Goal: Information Seeking & Learning: Learn about a topic

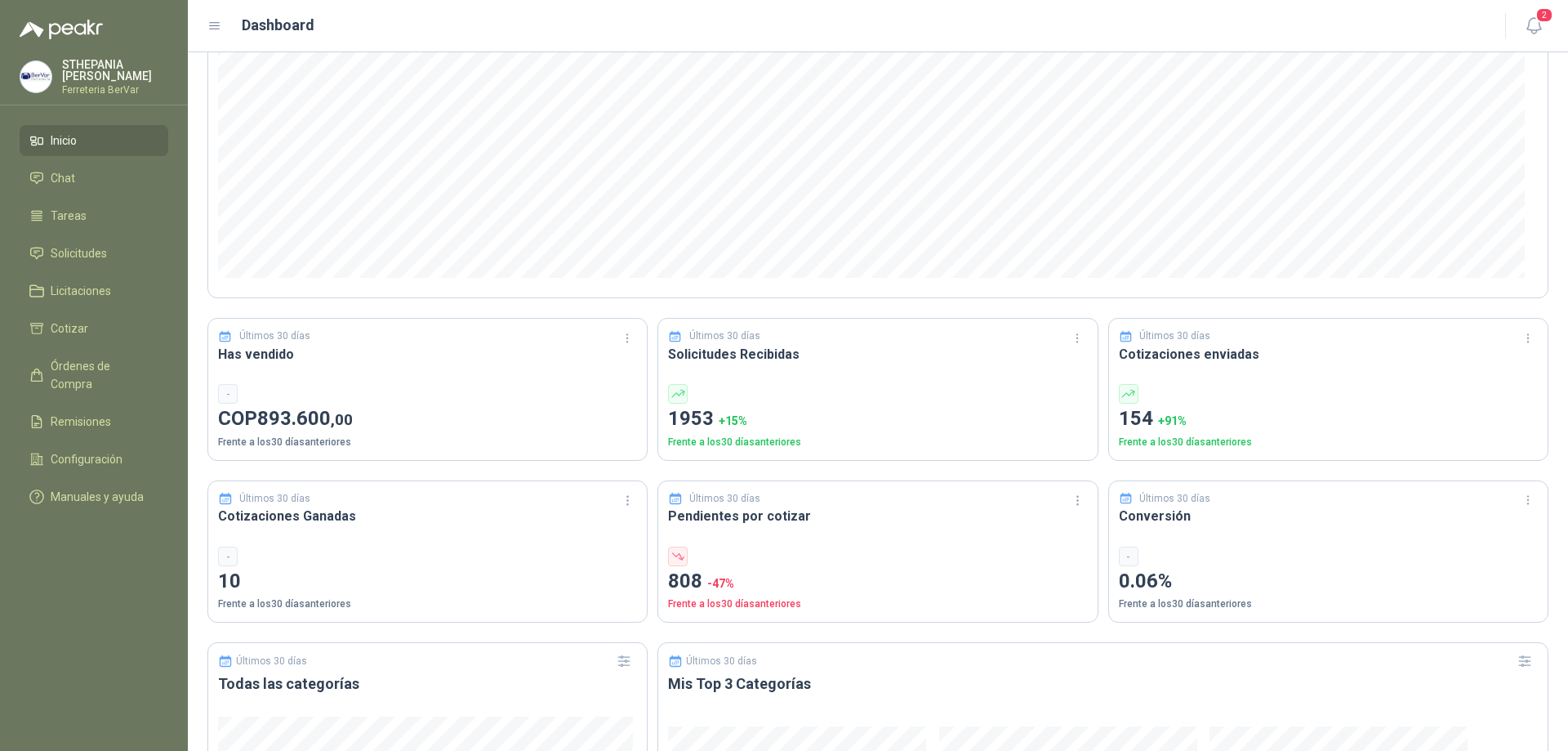
scroll to position [164, 0]
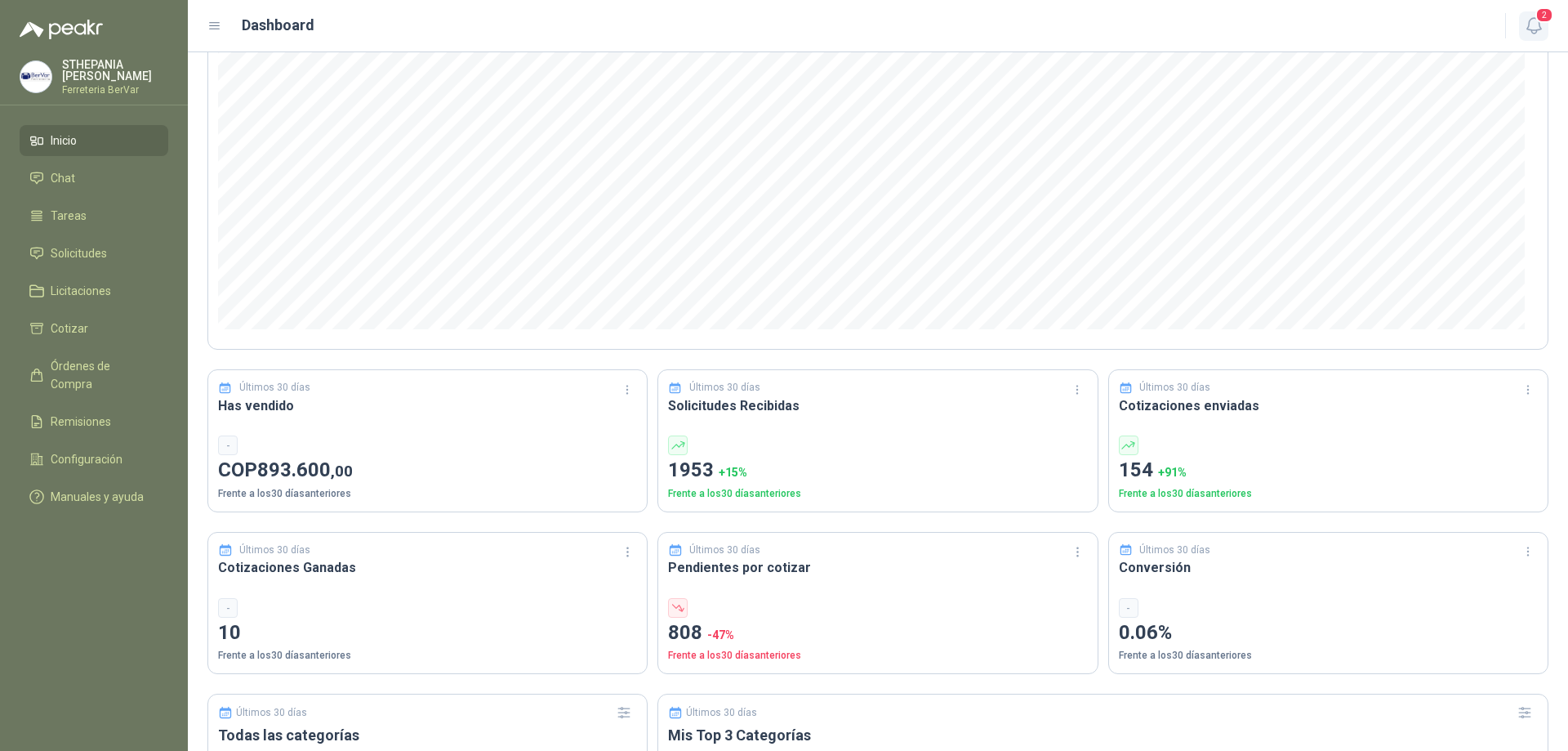
click at [1534, 28] on icon "button" at bounding box center [1535, 25] width 21 height 21
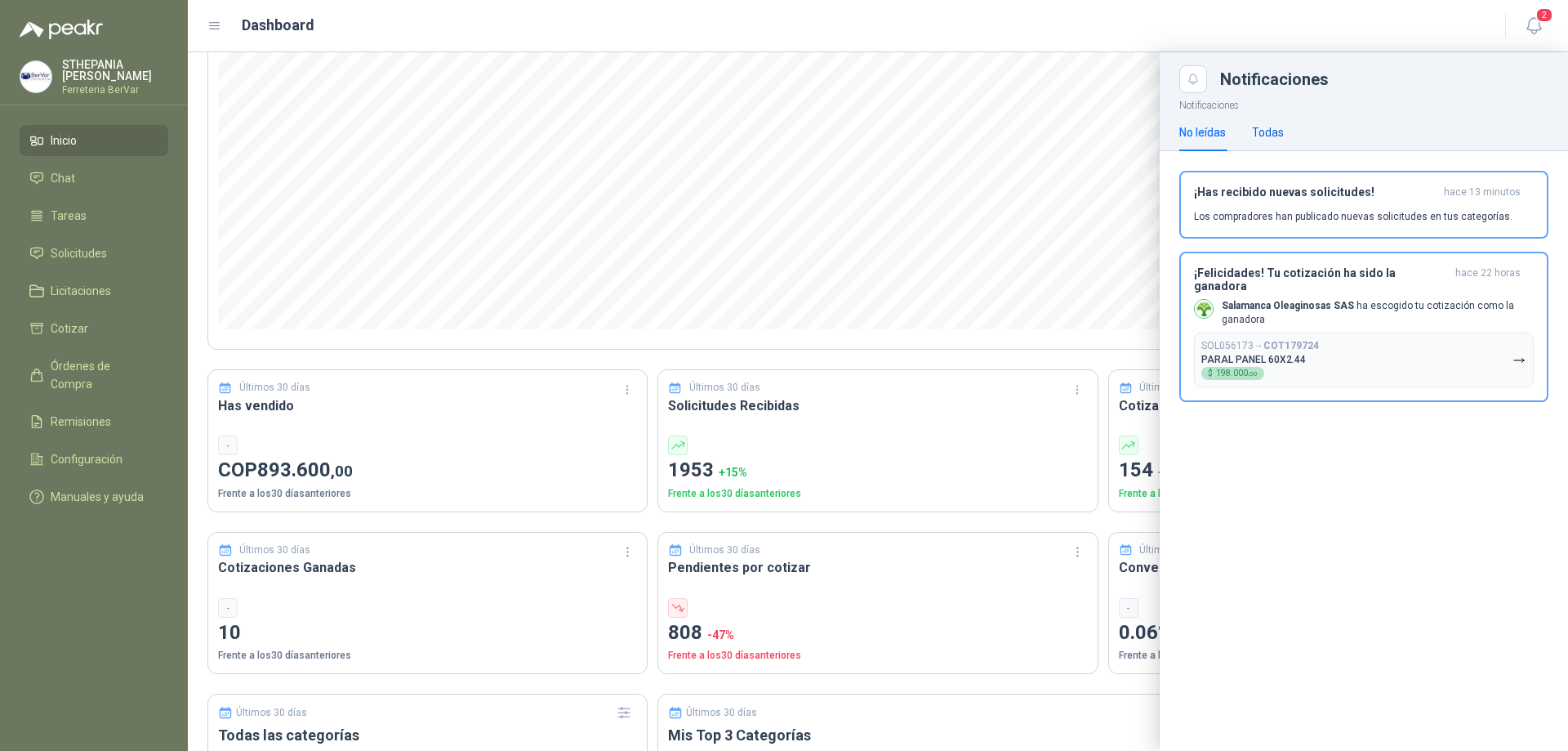
click at [1268, 135] on div "Todas" at bounding box center [1268, 132] width 32 height 18
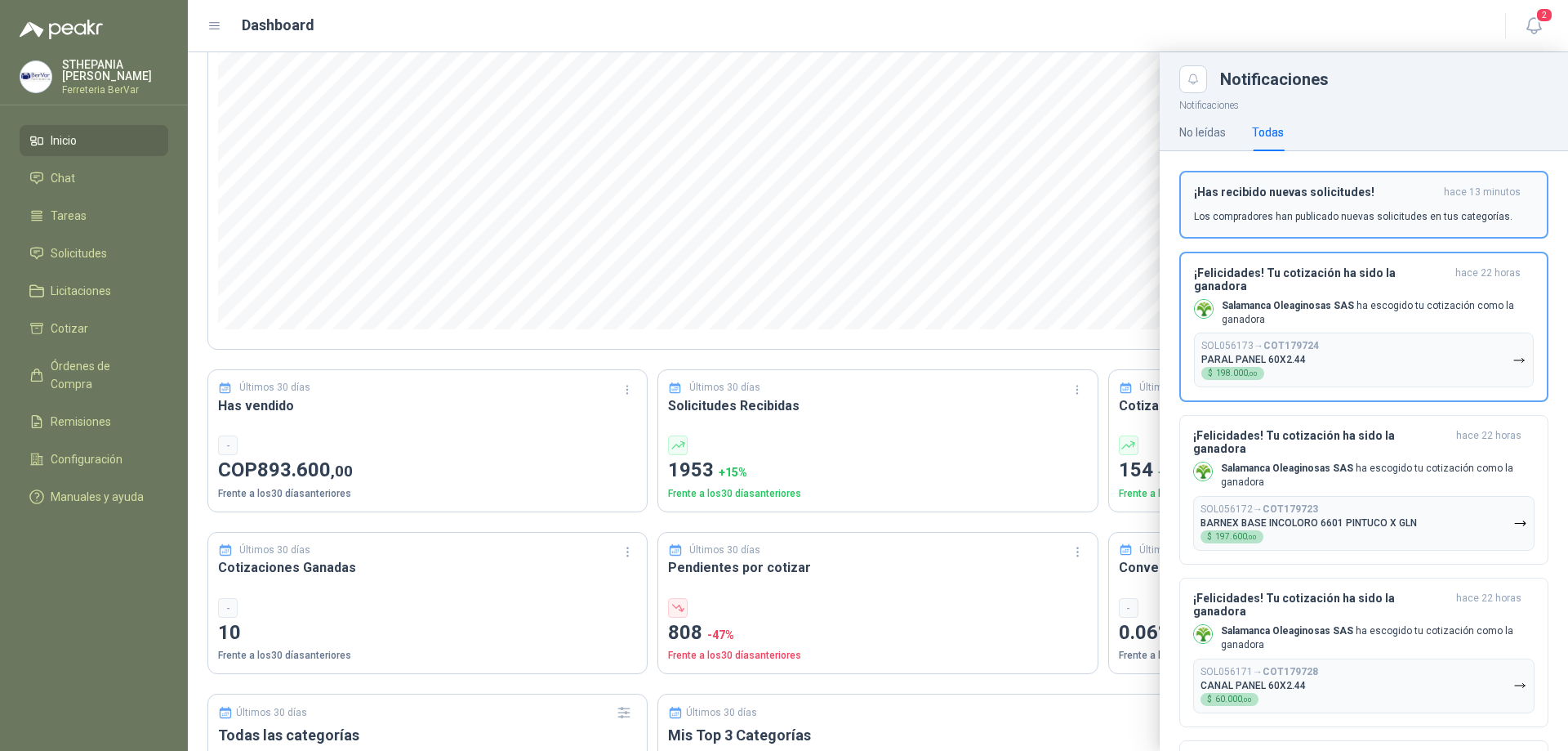
click at [1256, 209] on p "Los compradores han publicado nuevas solicitudes en tus categorías." at bounding box center [1353, 216] width 319 height 14
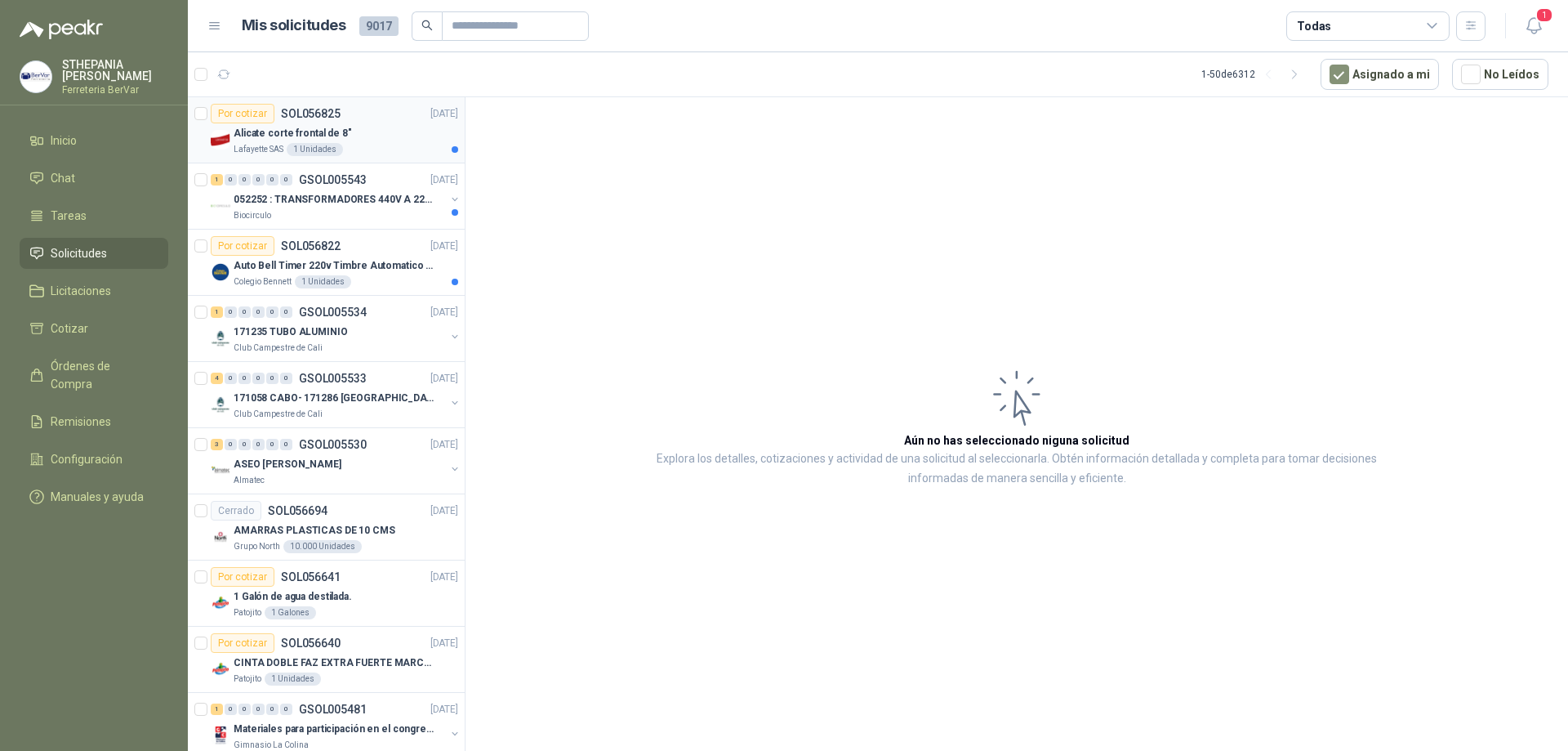
click at [429, 130] on div "Alicate corte frontal de 8"" at bounding box center [346, 133] width 225 height 20
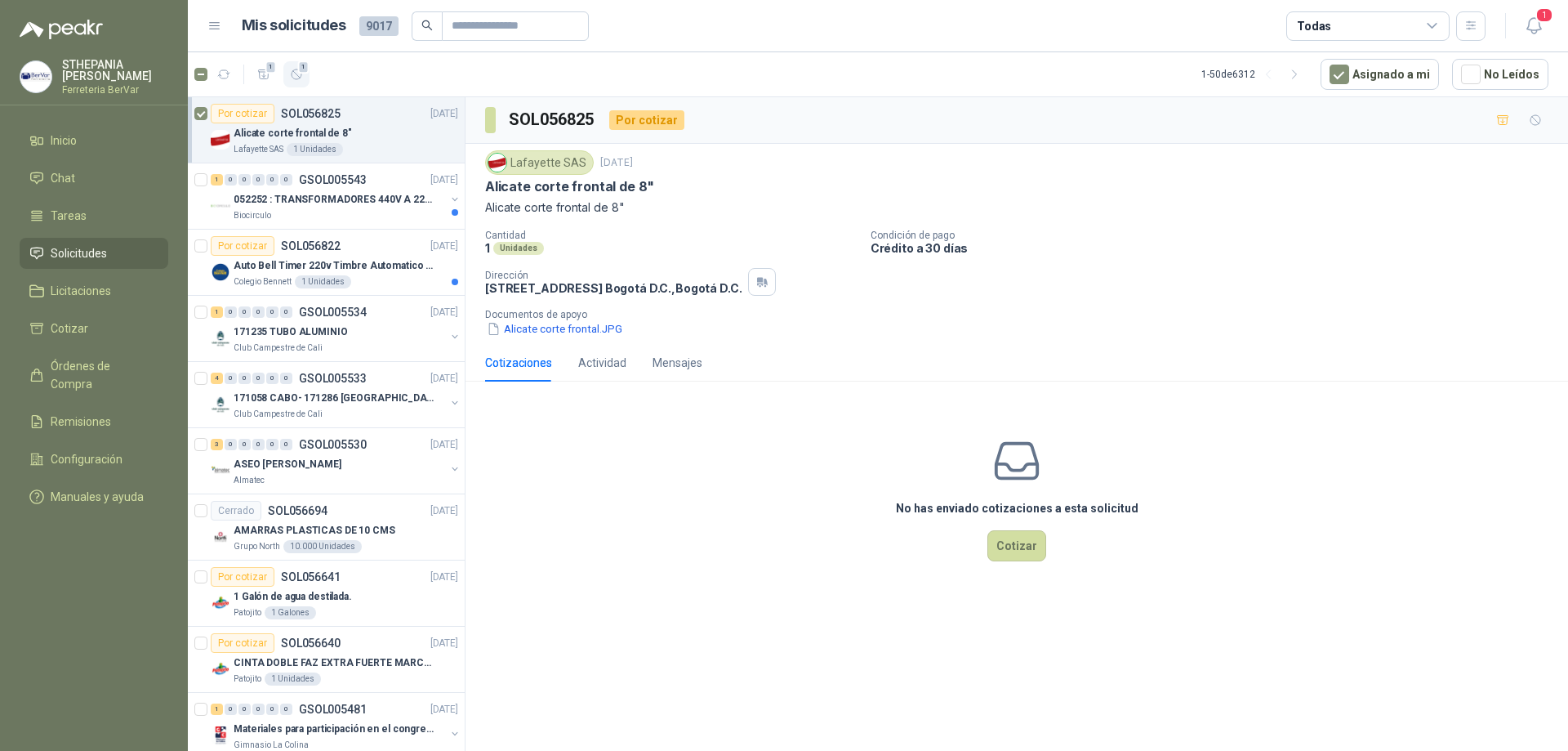
click at [302, 81] on button "1" at bounding box center [296, 74] width 26 height 26
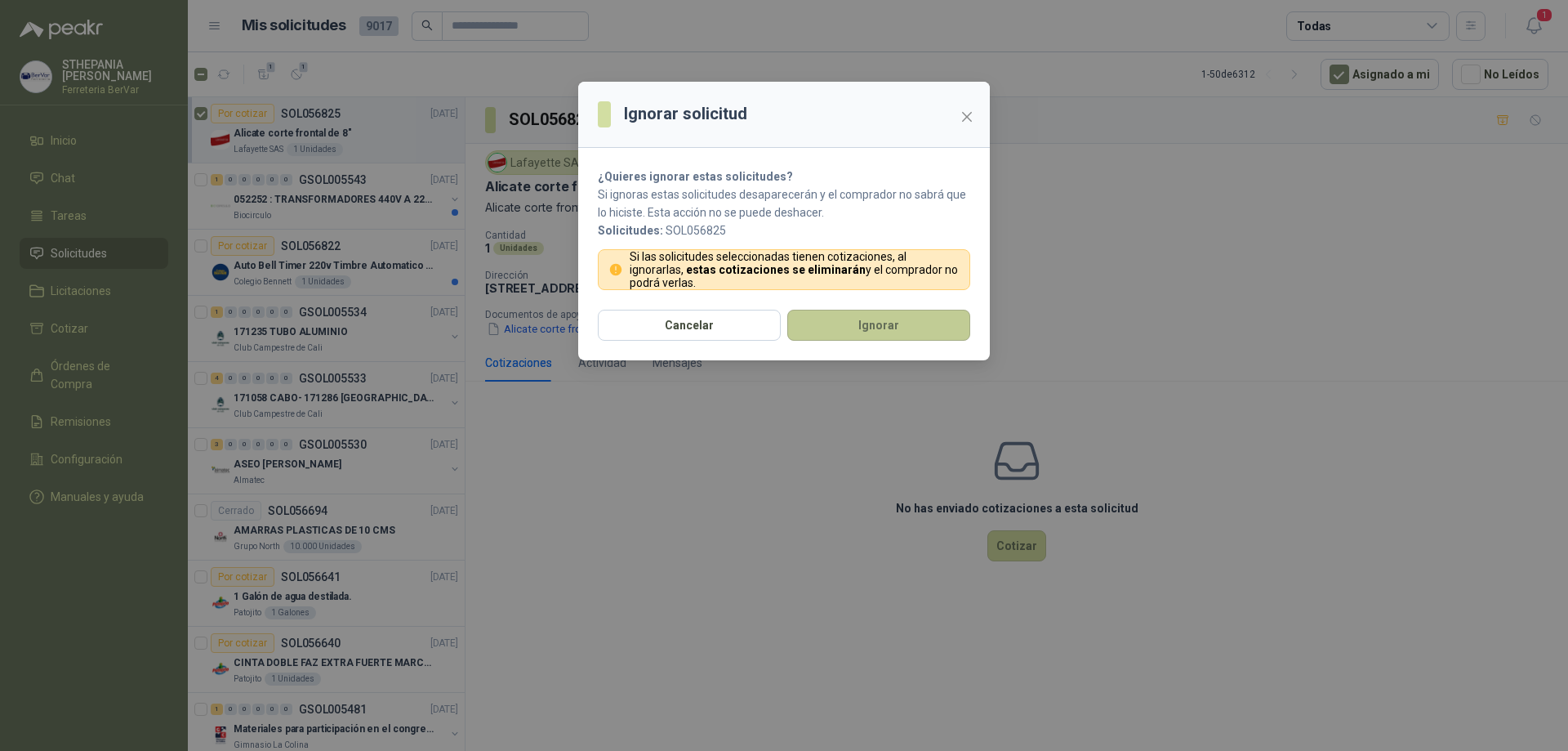
click at [819, 324] on button "Ignorar" at bounding box center [878, 325] width 183 height 31
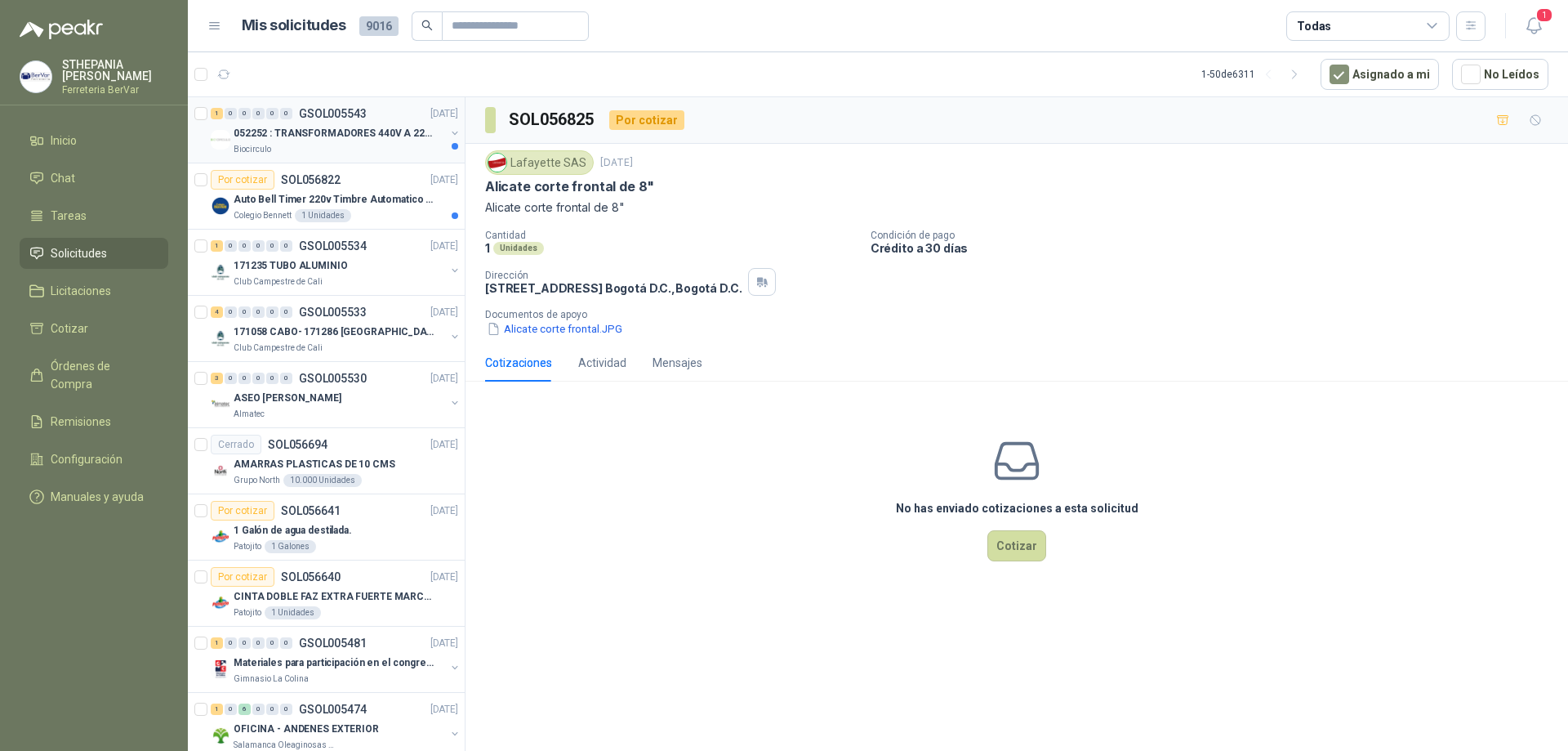
click at [409, 150] on div "Biocirculo" at bounding box center [340, 149] width 211 height 13
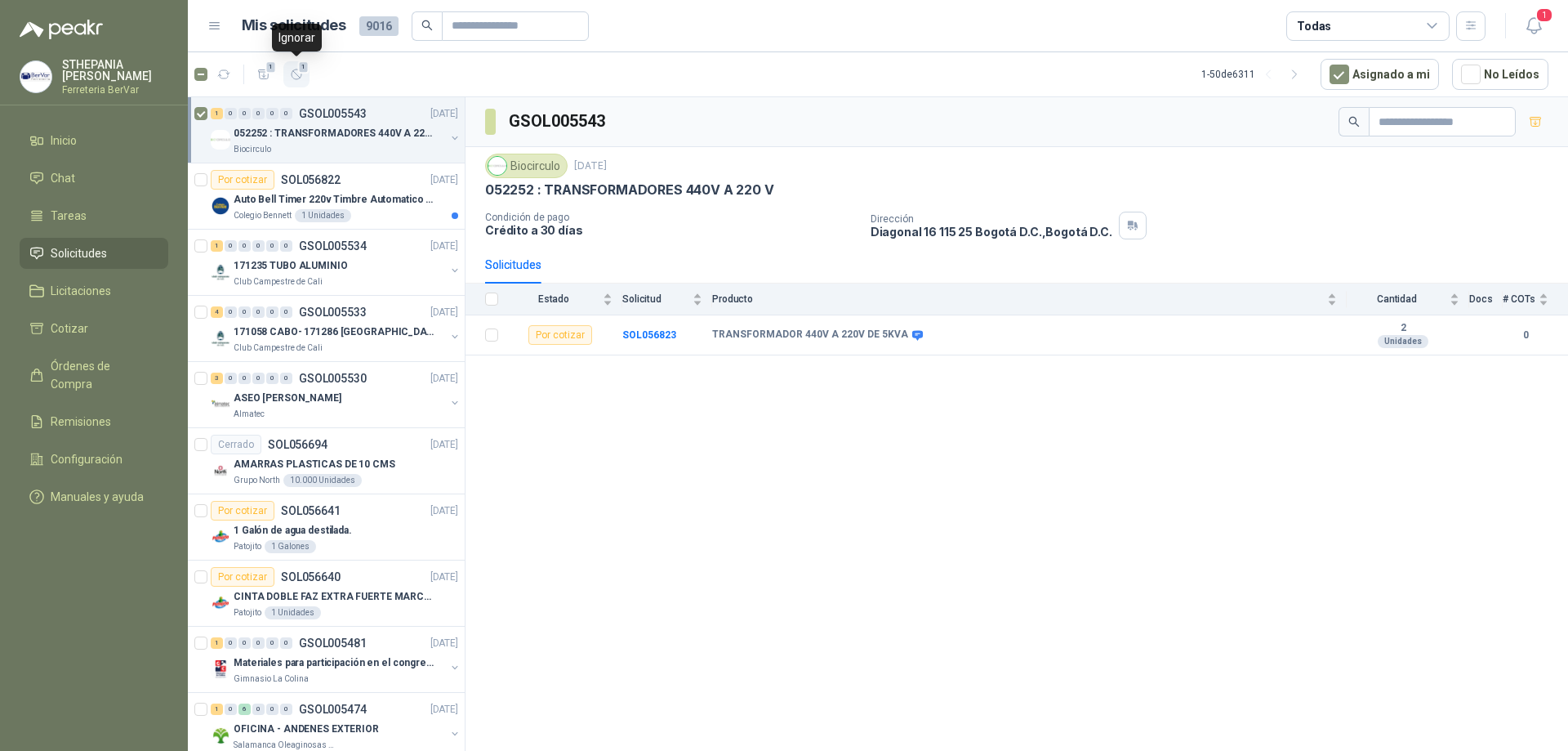
click at [304, 74] on button "1" at bounding box center [296, 74] width 26 height 26
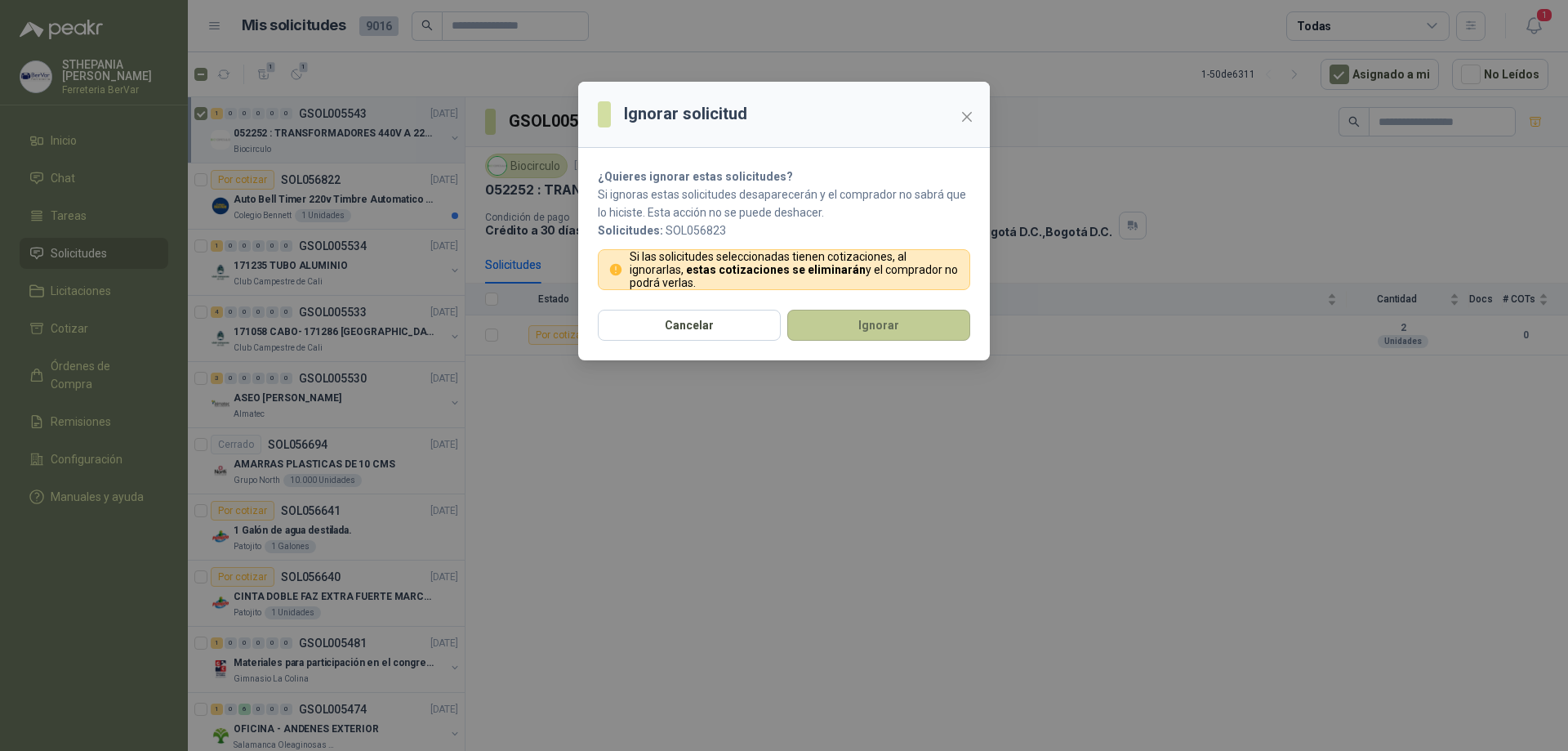
click at [935, 333] on button "Ignorar" at bounding box center [878, 325] width 183 height 31
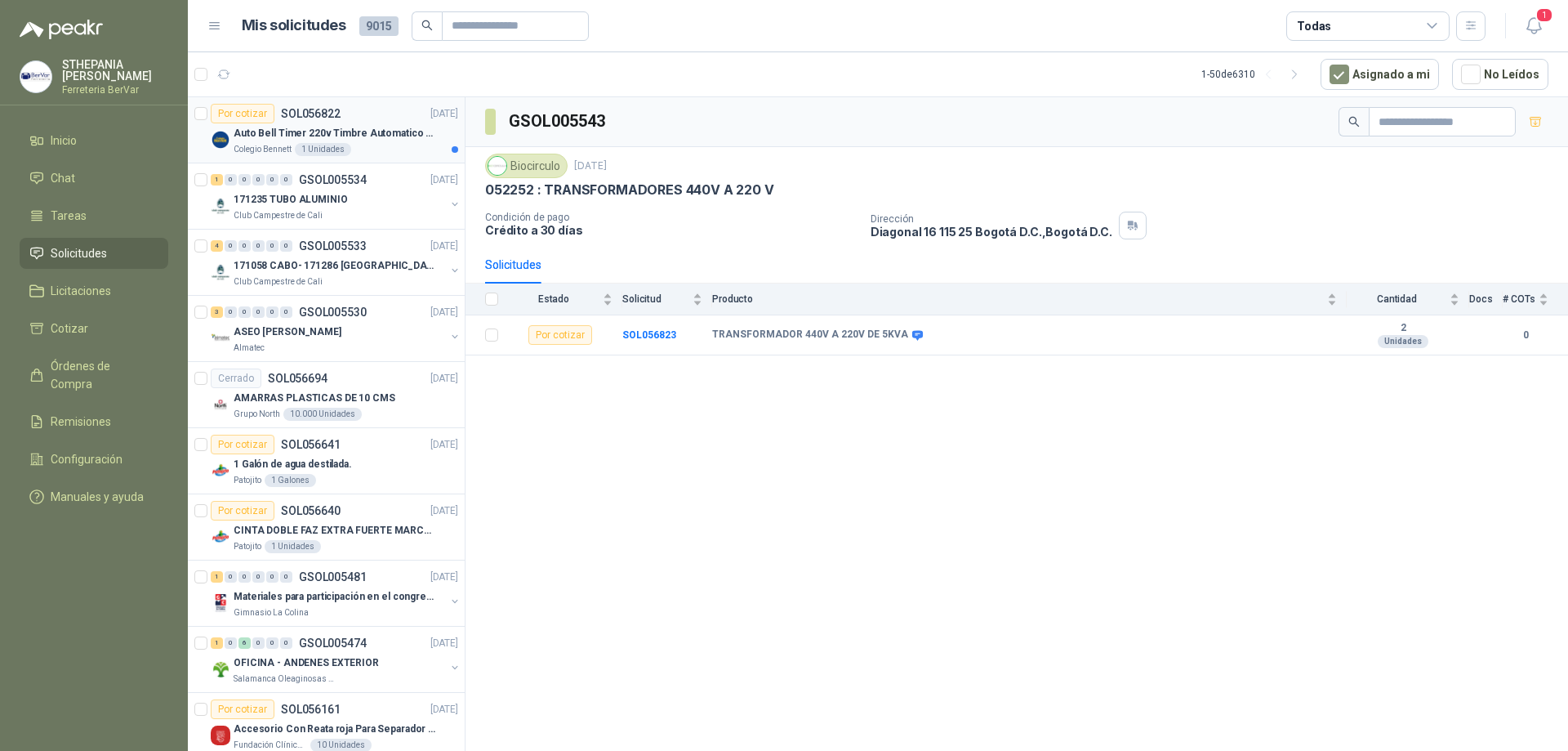
click at [403, 153] on div "Colegio [PERSON_NAME] 1 Unidades" at bounding box center [346, 149] width 225 height 13
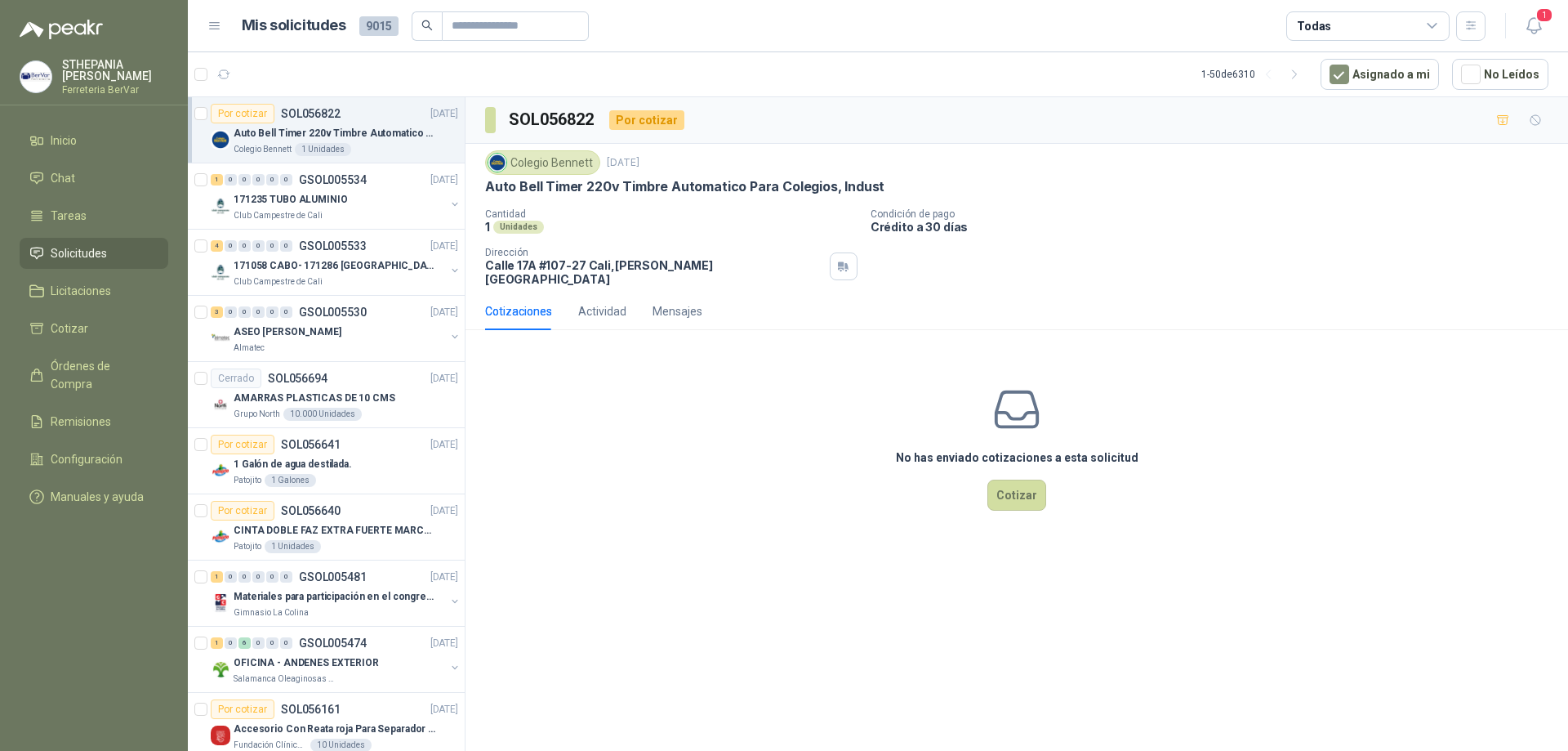
click at [492, 163] on img at bounding box center [498, 163] width 18 height 18
drag, startPoint x: 484, startPoint y: 182, endPoint x: 883, endPoint y: 190, distance: 399.1
click at [883, 190] on div "Colegio [PERSON_NAME] [DATE] Auto Bell Timer 220v Timbre Automatico Para Colegi…" at bounding box center [1017, 218] width 1103 height 149
copy p "Auto Bell Timer 220v Timbre Automatico Para Colegios, Indust"
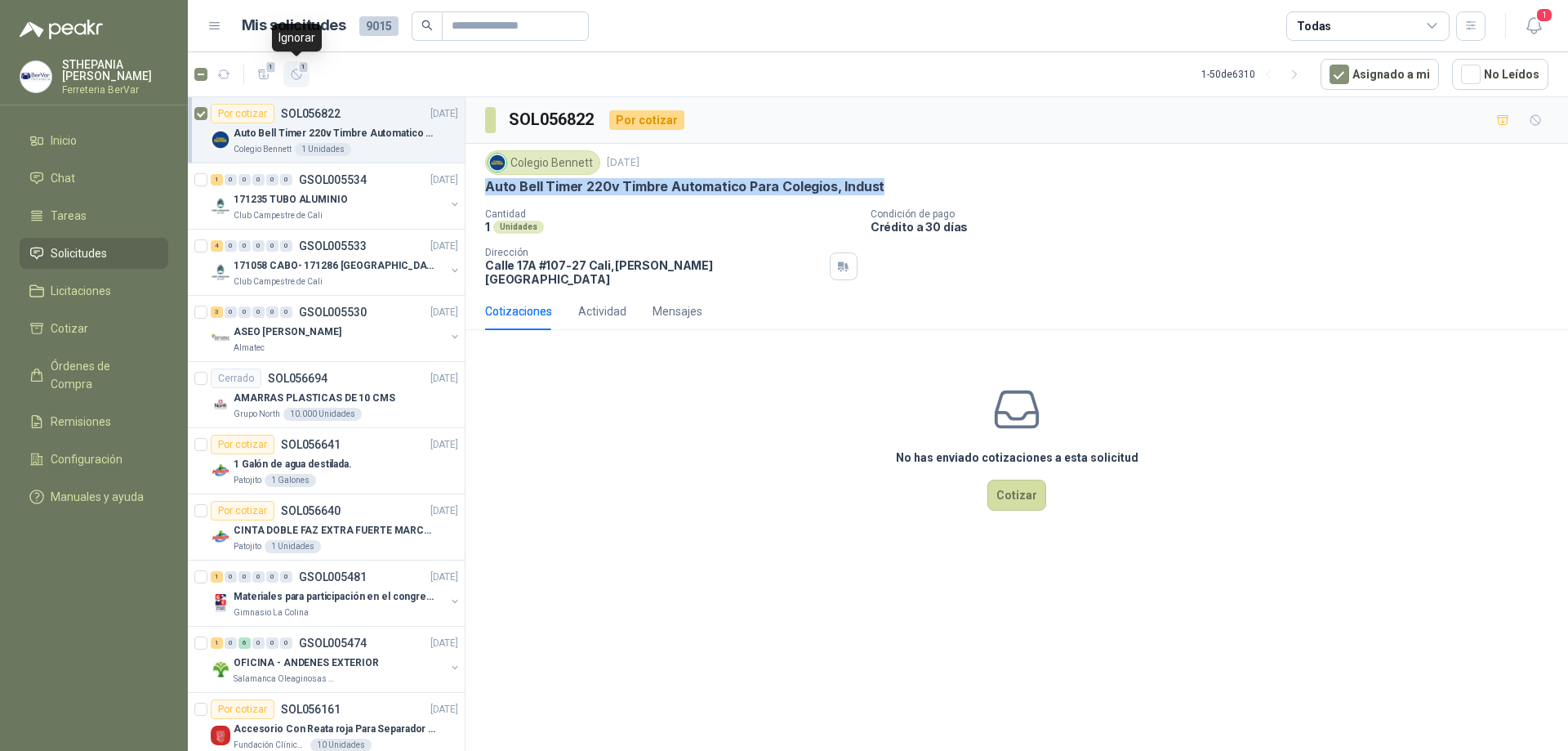
click at [288, 77] on button "1" at bounding box center [296, 74] width 26 height 26
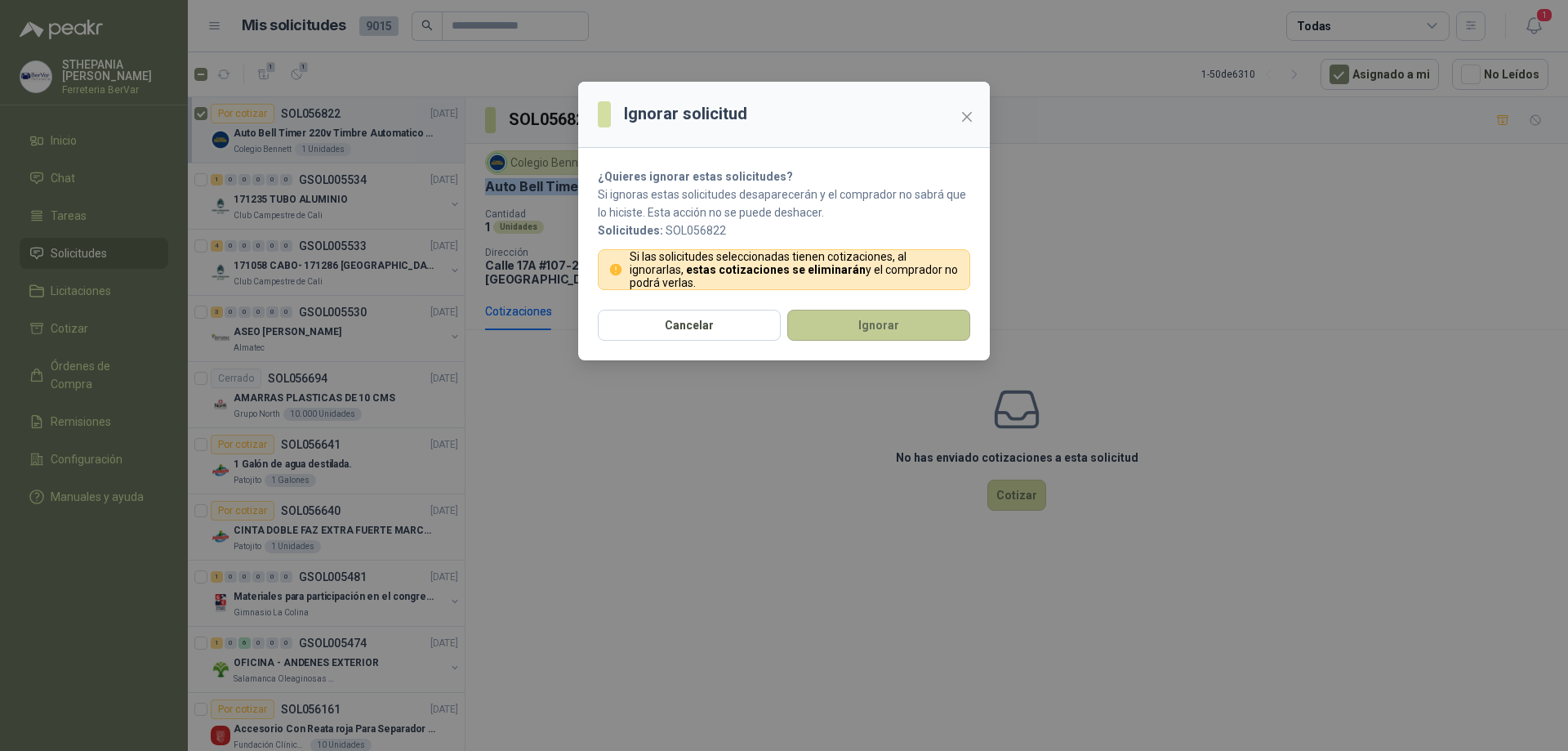
click at [920, 323] on button "Ignorar" at bounding box center [878, 325] width 183 height 31
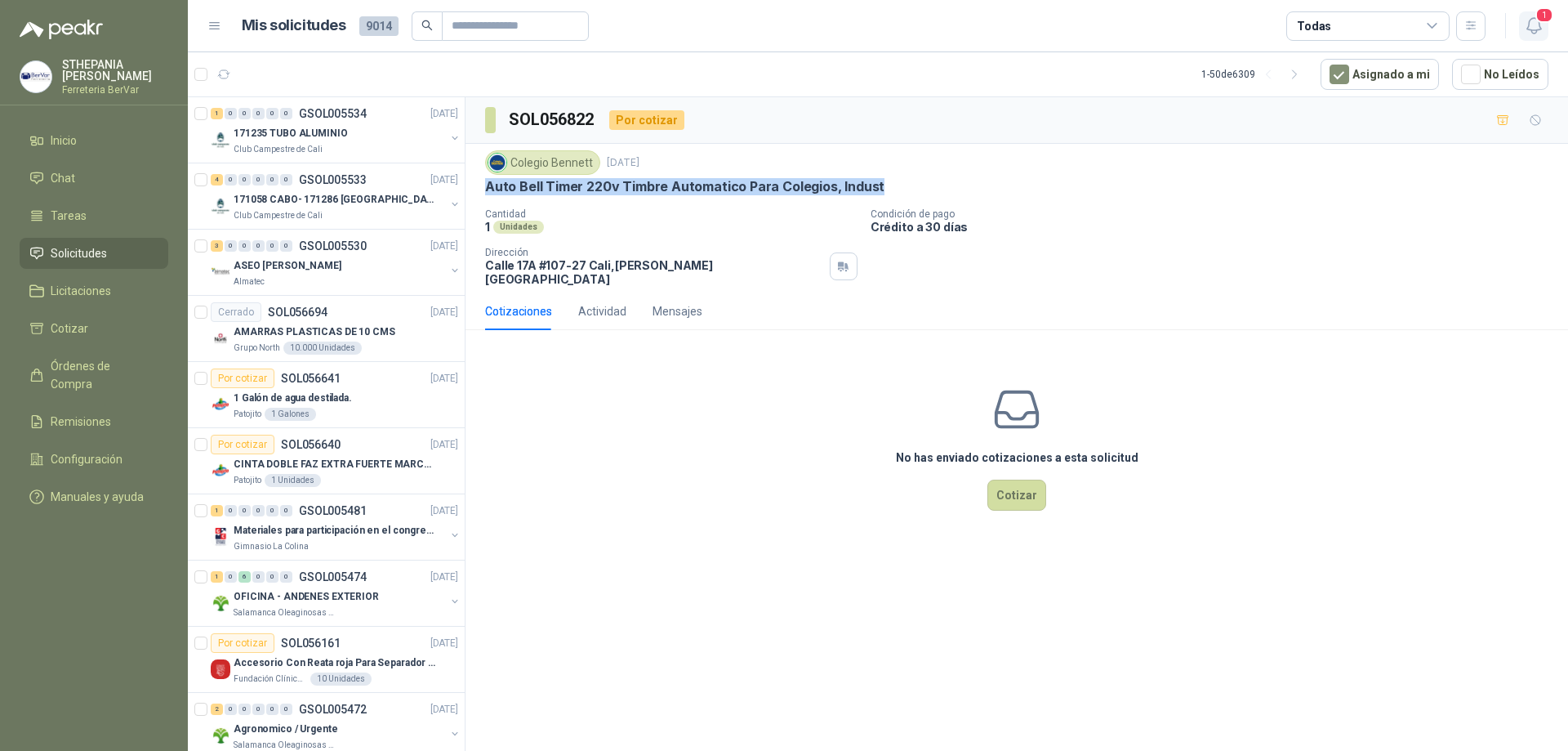
click at [1547, 19] on span "1" at bounding box center [1545, 14] width 18 height 15
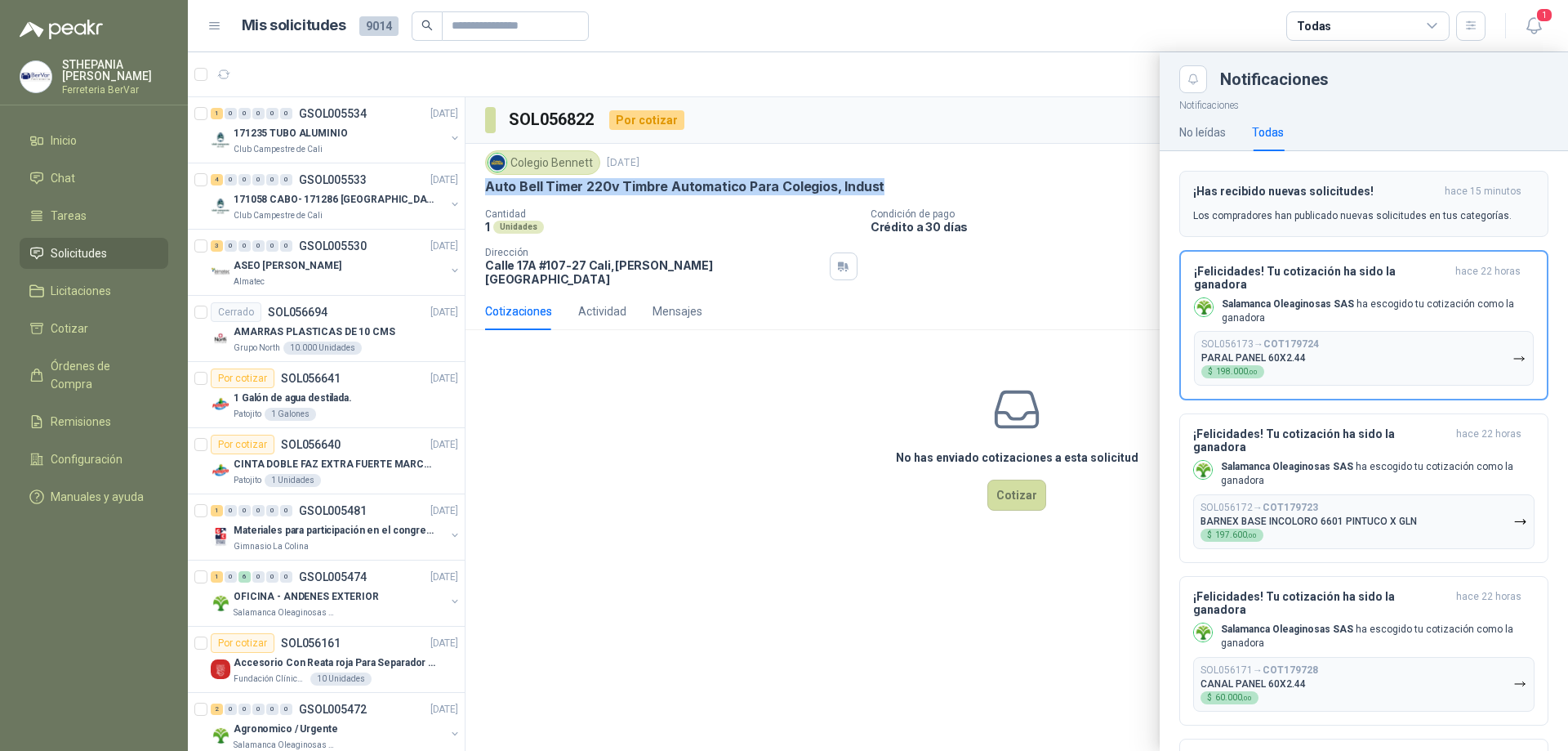
click at [1268, 203] on div "¡Has recibido nuevas solicitudes! hace 15 minutos Los compradores han publicado…" at bounding box center [1365, 203] width 342 height 38
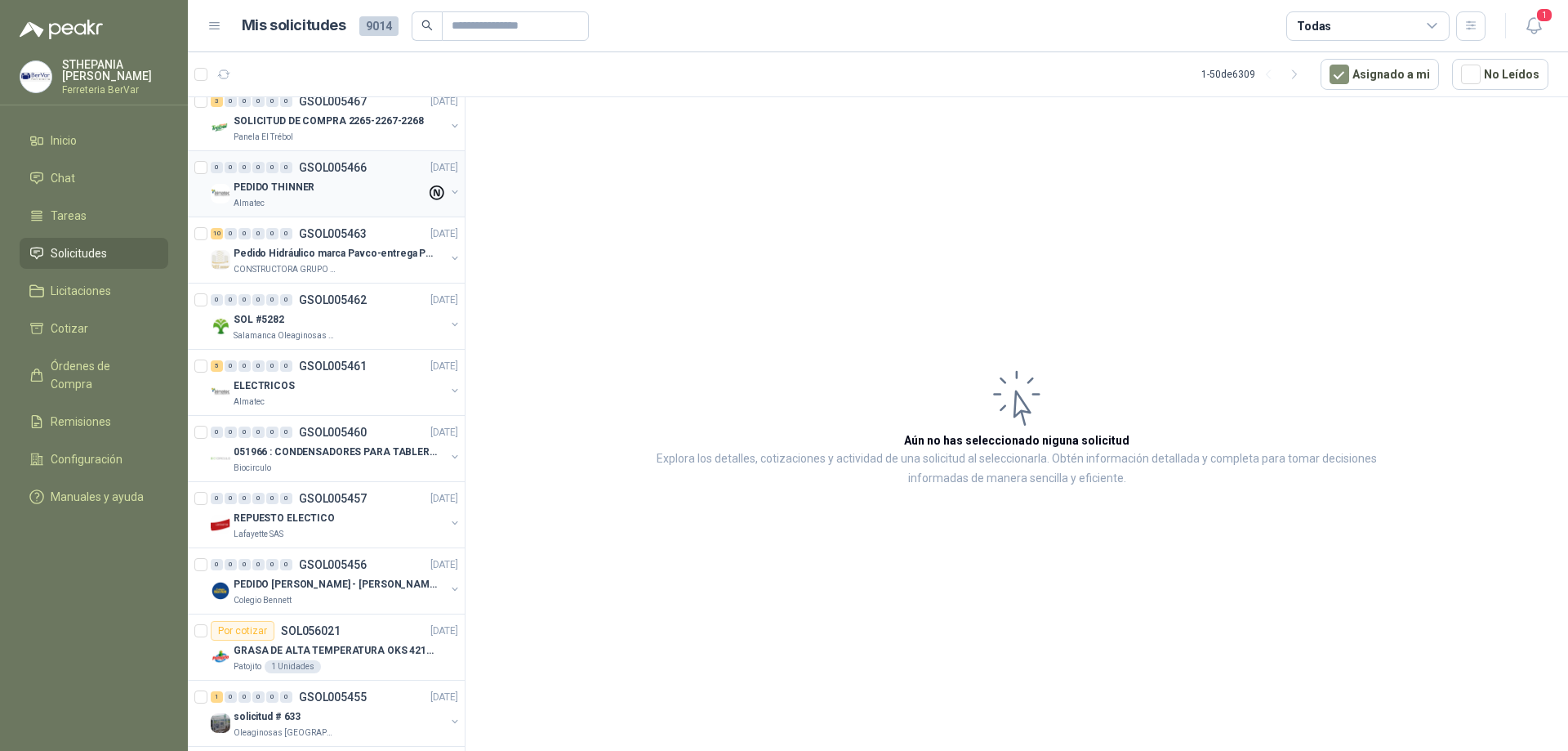
scroll to position [817, 0]
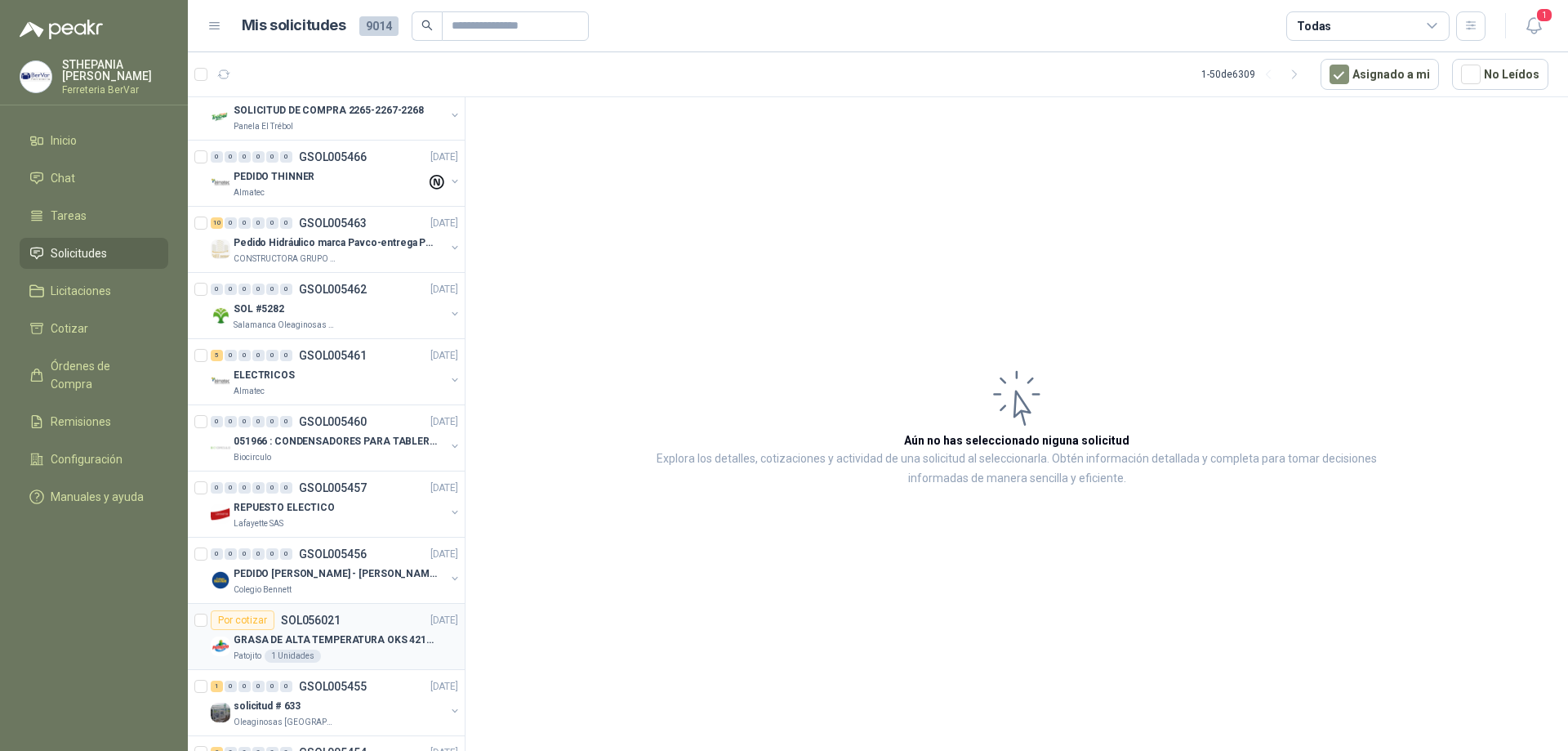
click at [397, 624] on div "Por cotizar SOL056021 [DATE]" at bounding box center [334, 620] width 248 height 20
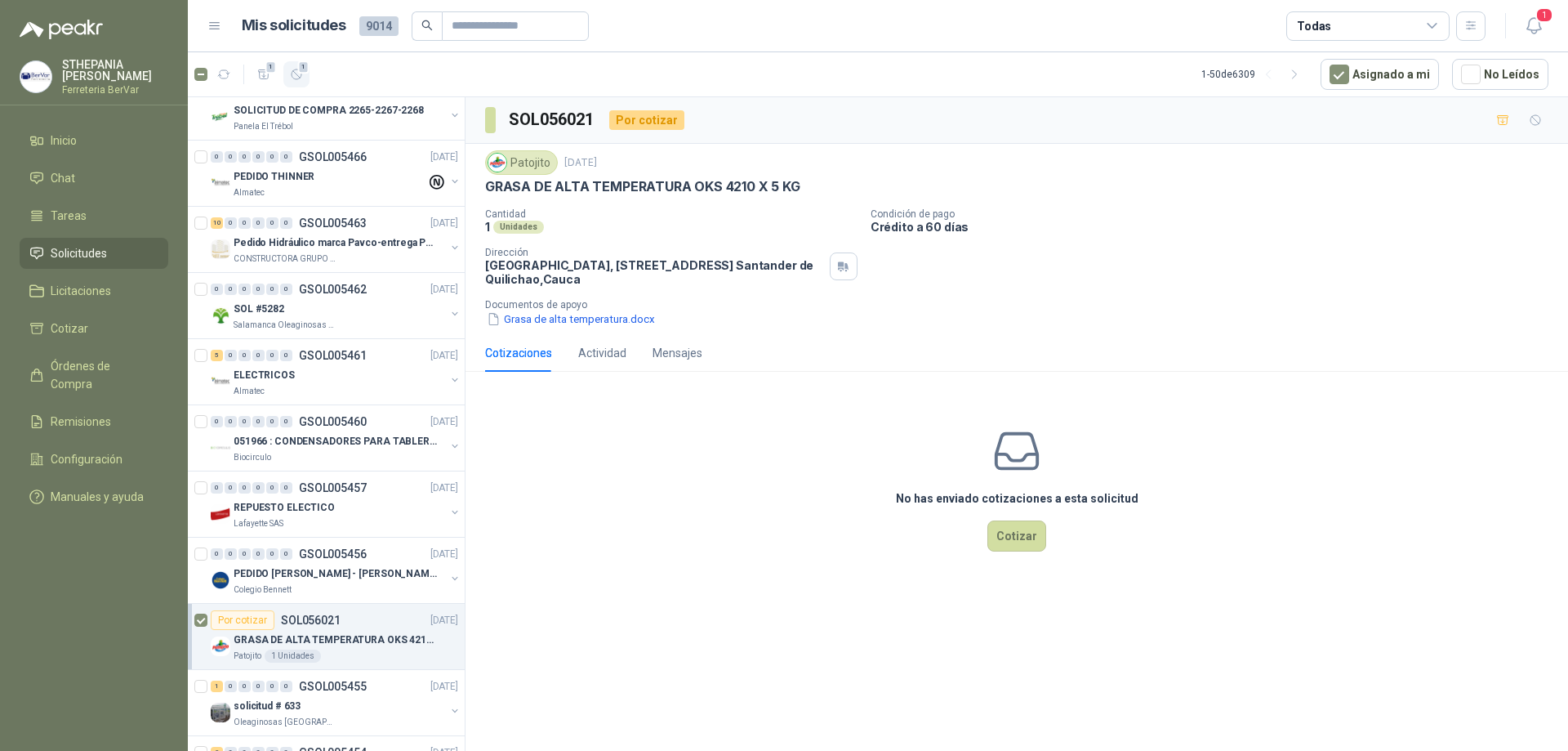
click at [296, 84] on button "1" at bounding box center [296, 74] width 26 height 26
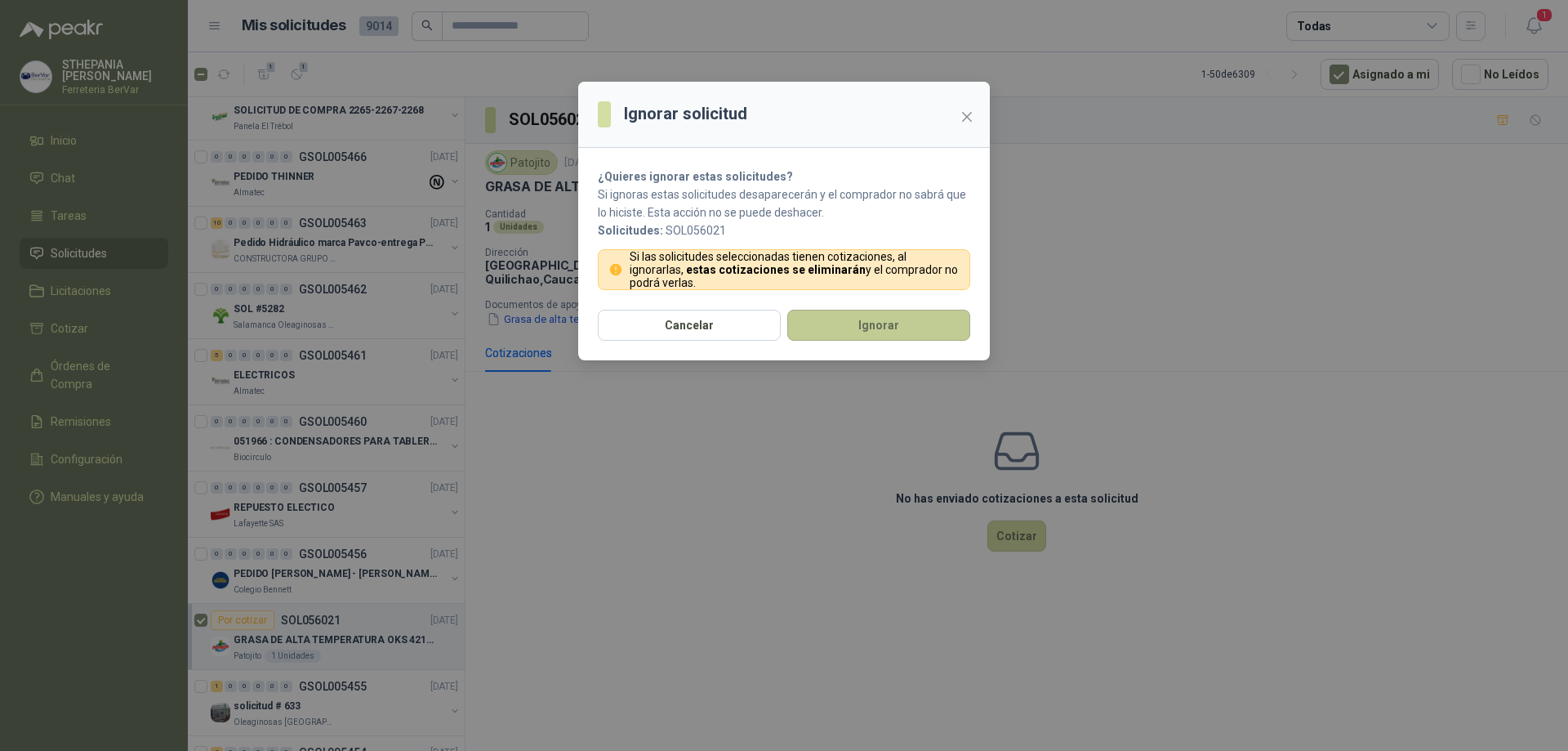
click at [794, 319] on button "Ignorar" at bounding box center [878, 325] width 183 height 31
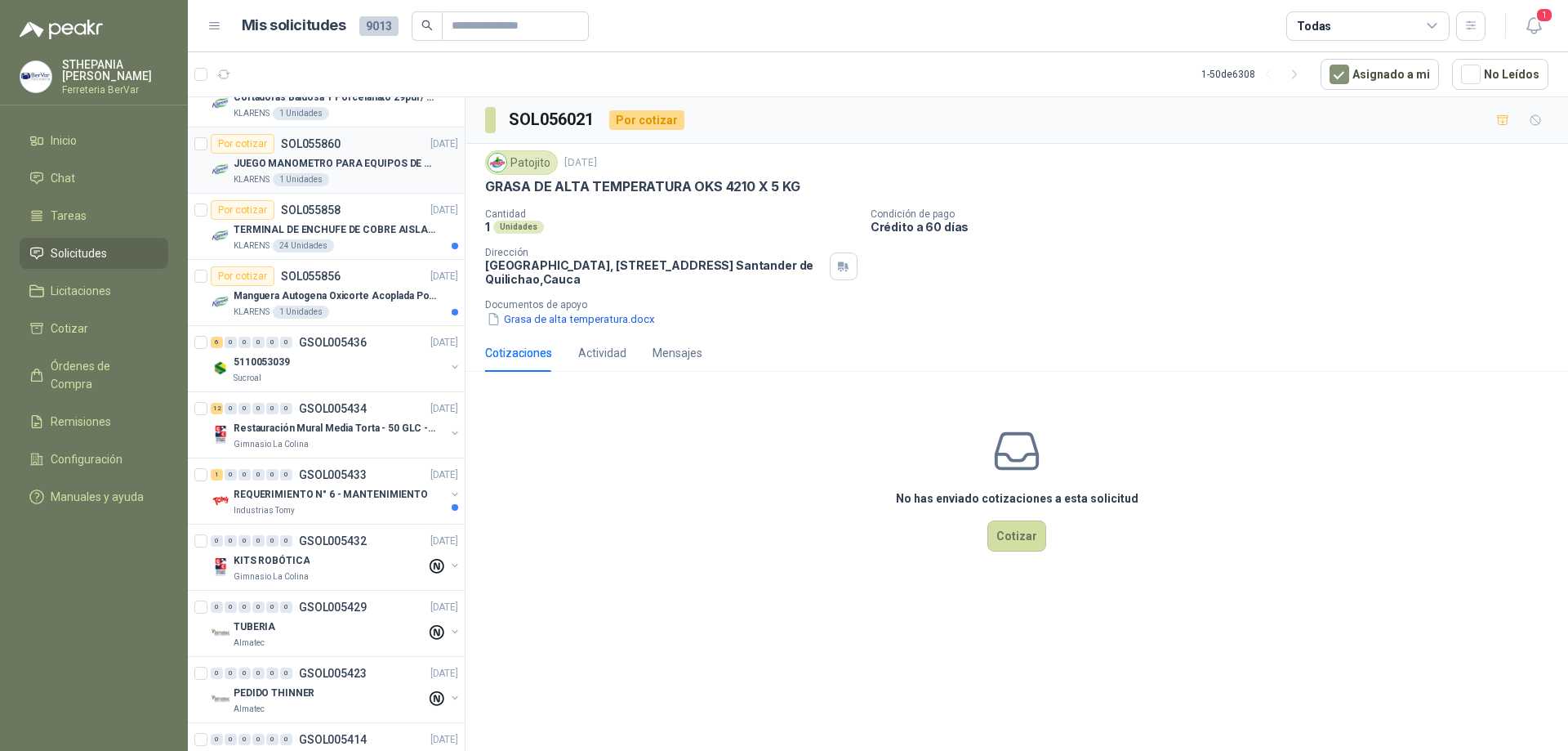
scroll to position [2287, 0]
click at [378, 314] on div "KLARENS 1 Unidades" at bounding box center [346, 310] width 225 height 13
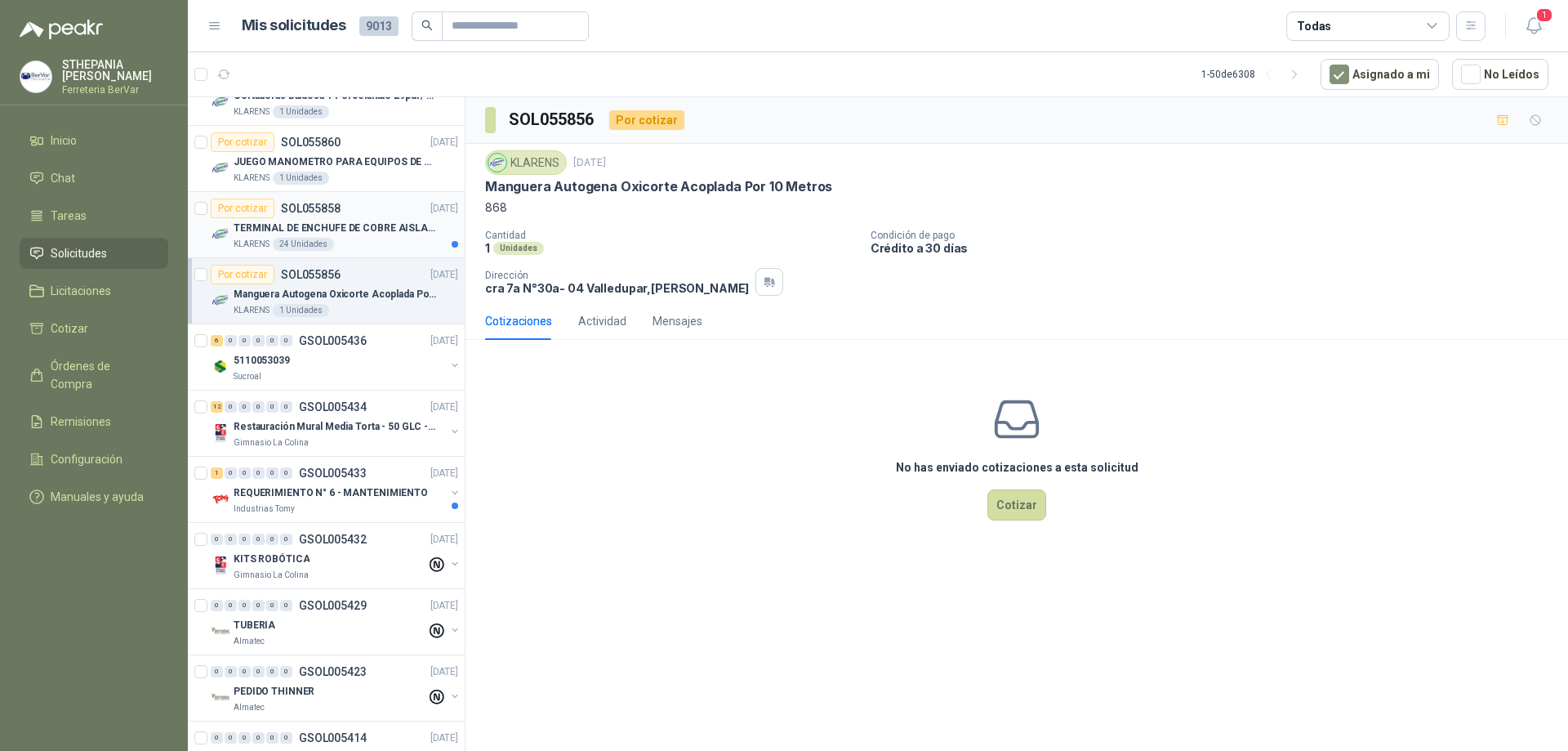
click at [395, 239] on div "KLARENS 24 Unidades" at bounding box center [346, 244] width 225 height 13
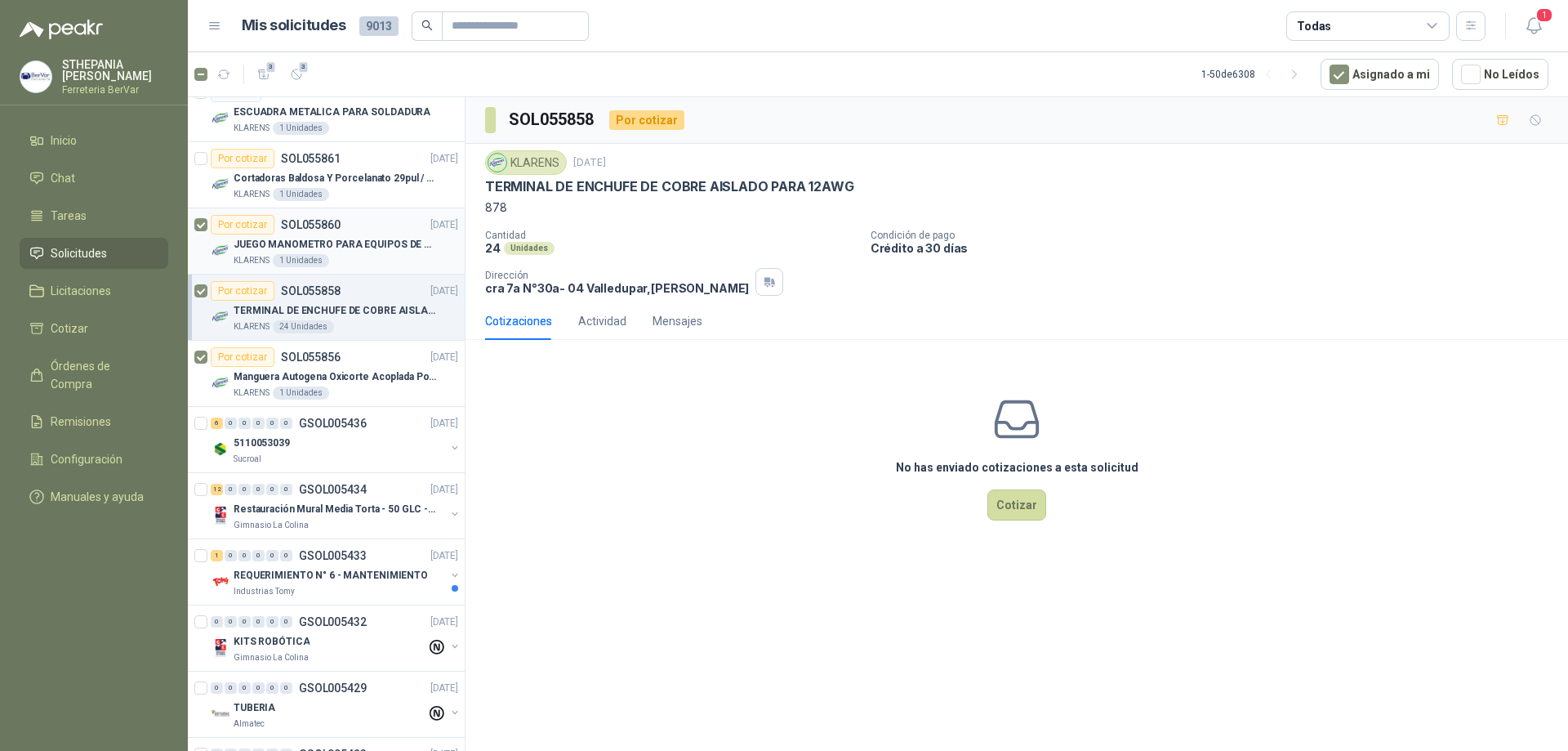
scroll to position [2124, 0]
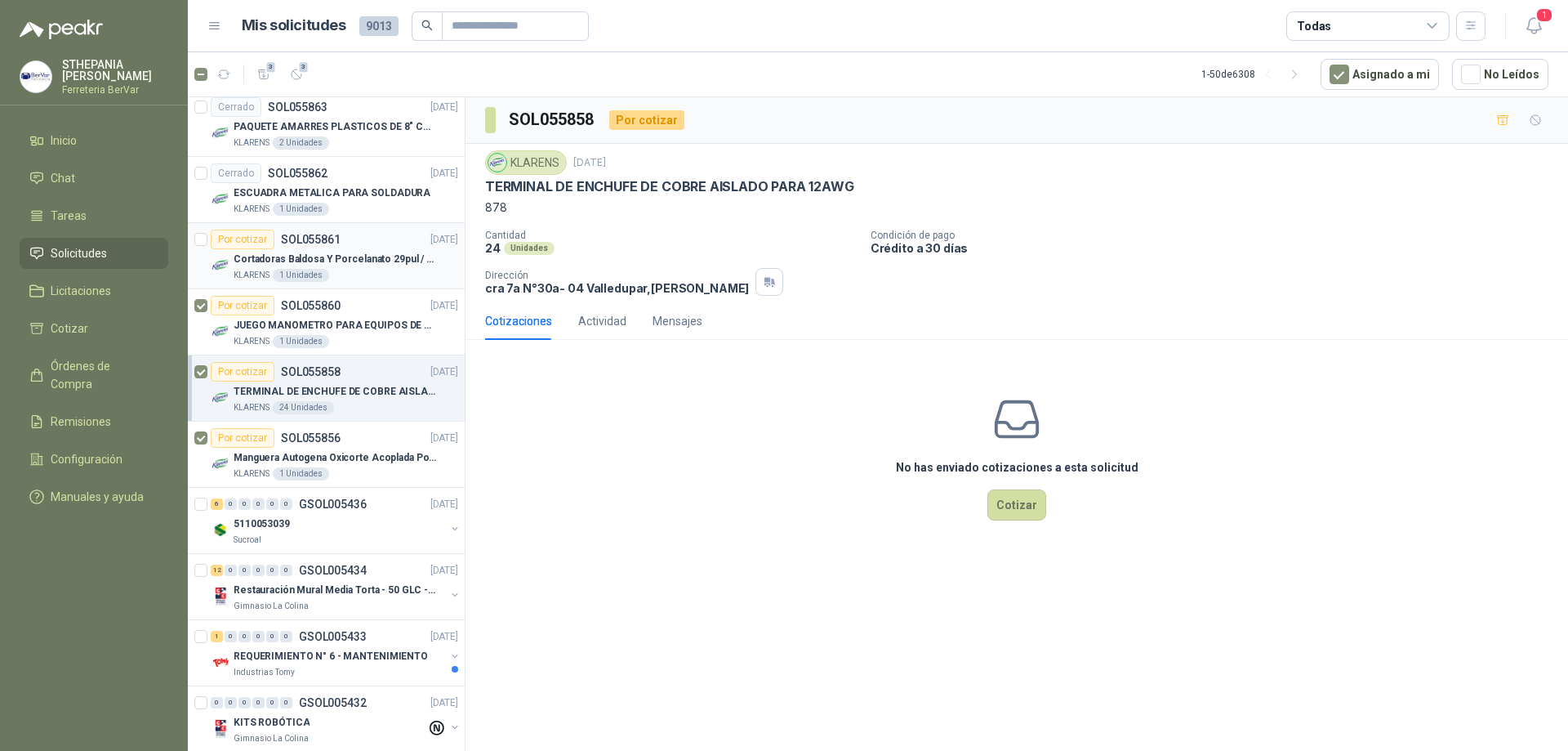
click at [203, 246] on div at bounding box center [201, 256] width 13 height 52
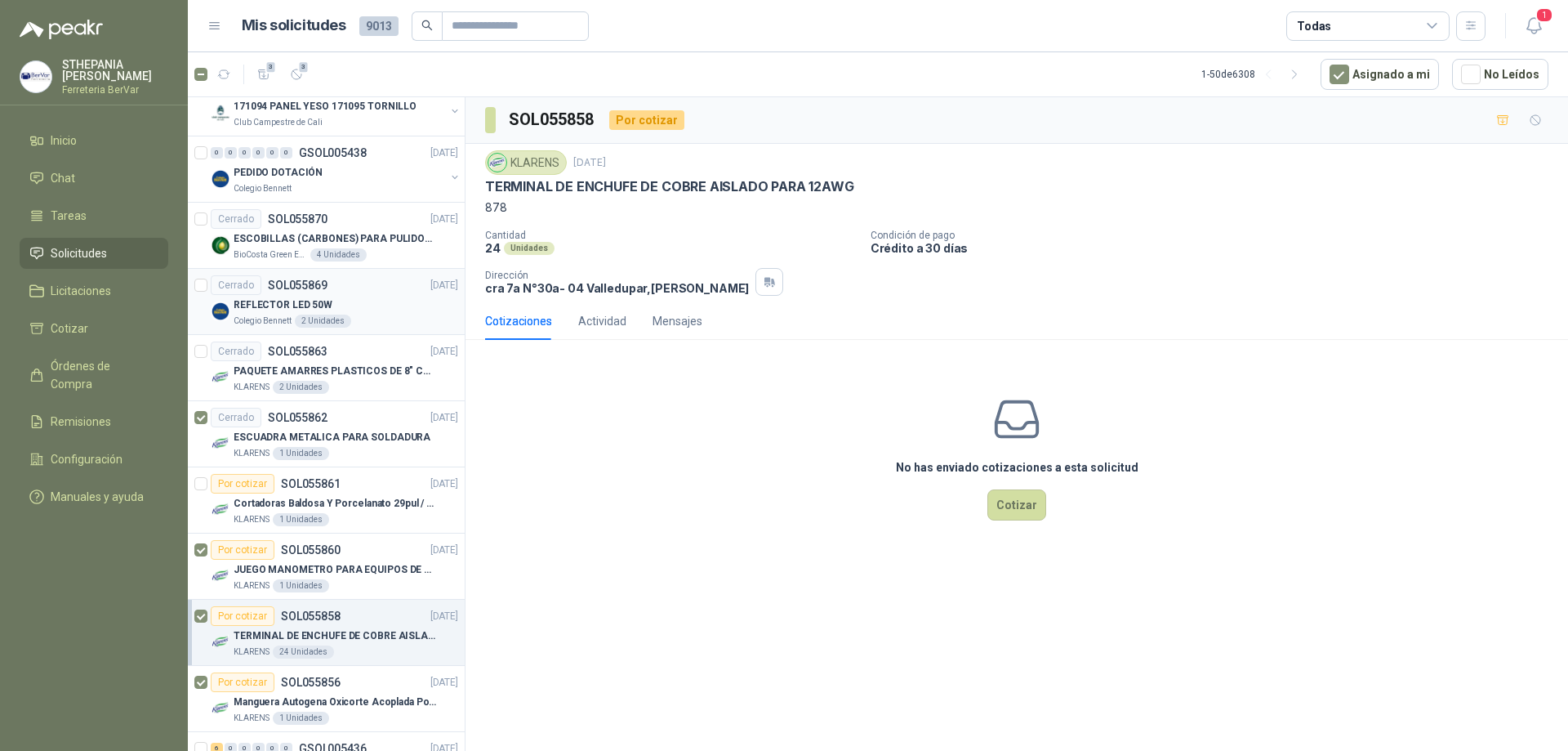
scroll to position [1879, 0]
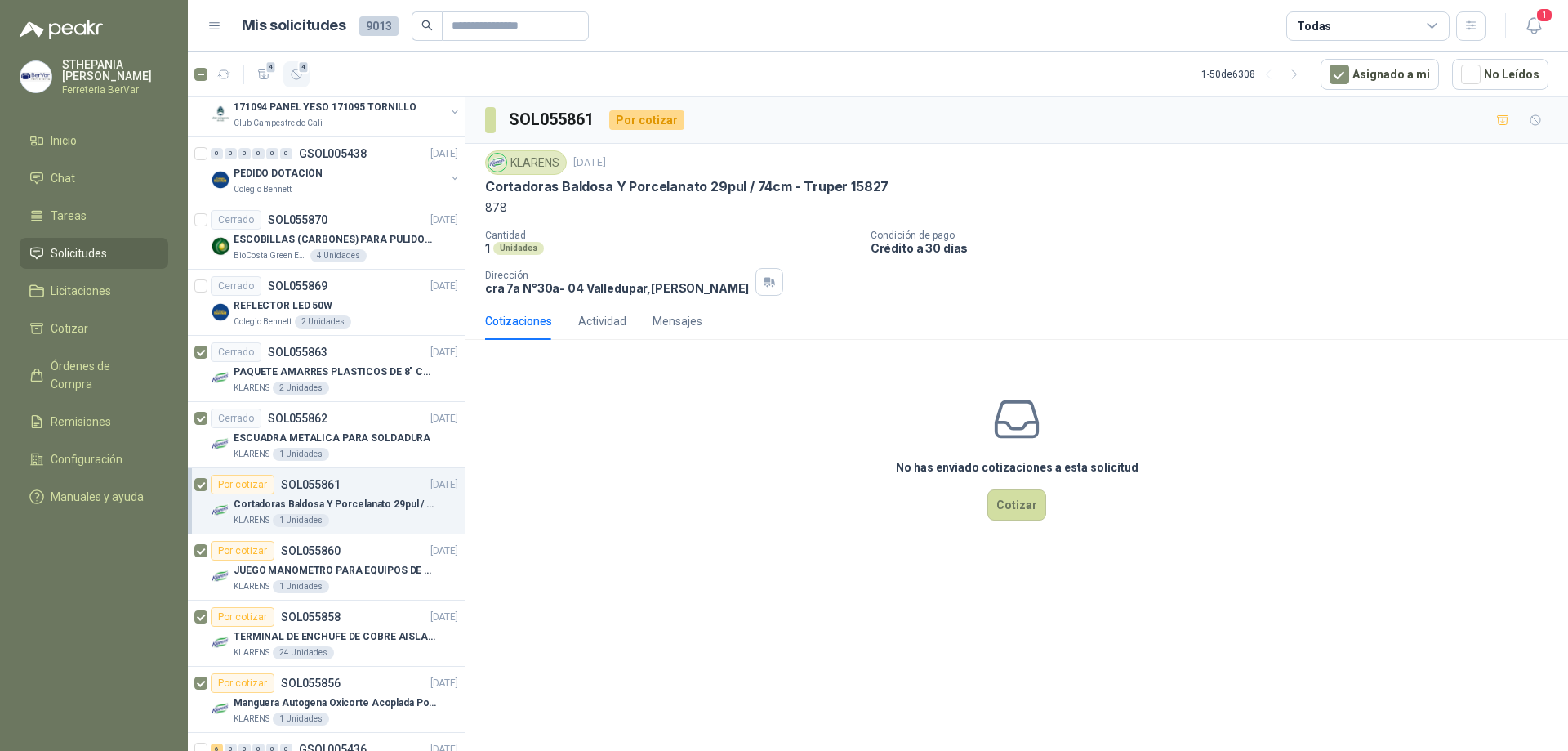
click at [304, 75] on button "4" at bounding box center [296, 74] width 26 height 26
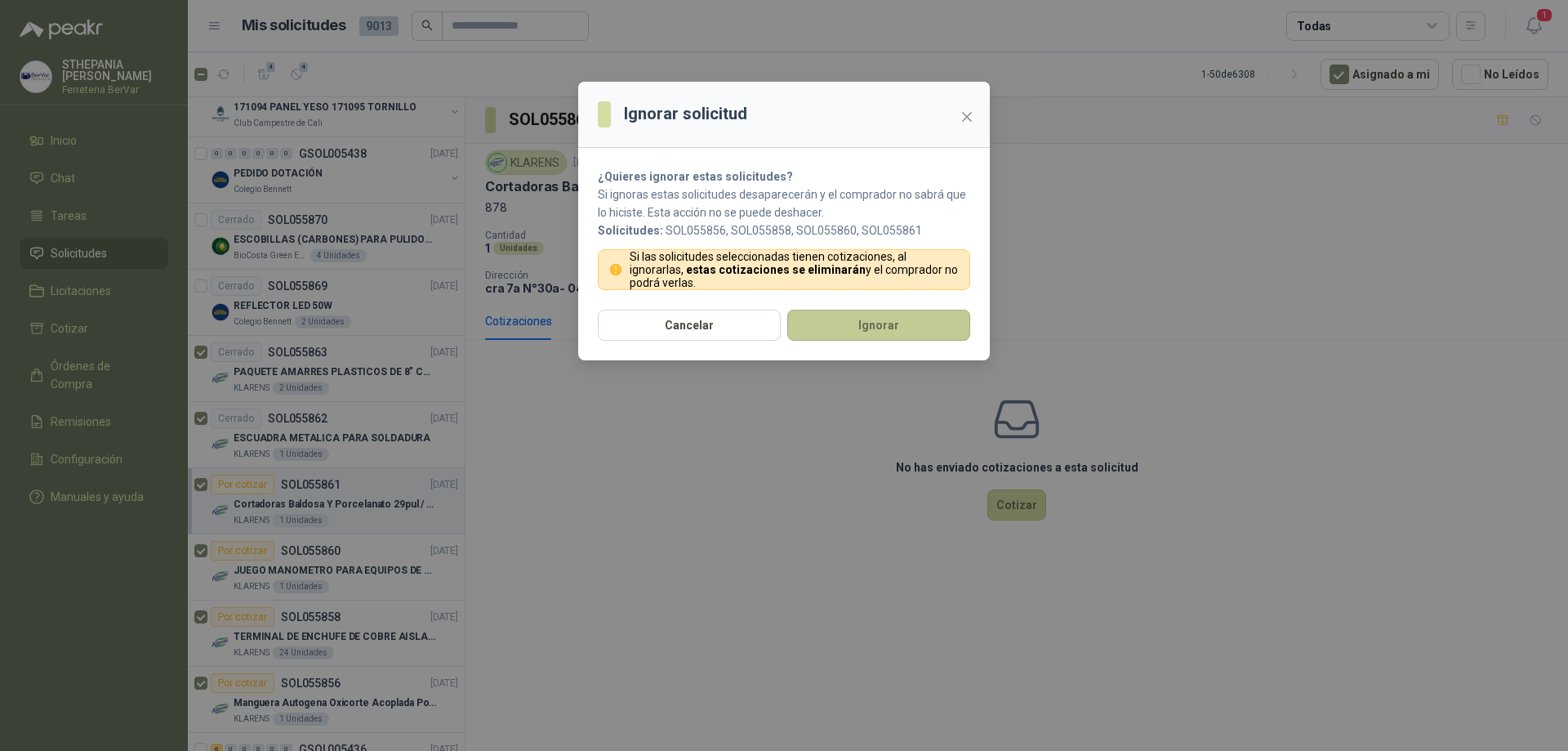
click at [866, 324] on button "Ignorar" at bounding box center [878, 325] width 183 height 31
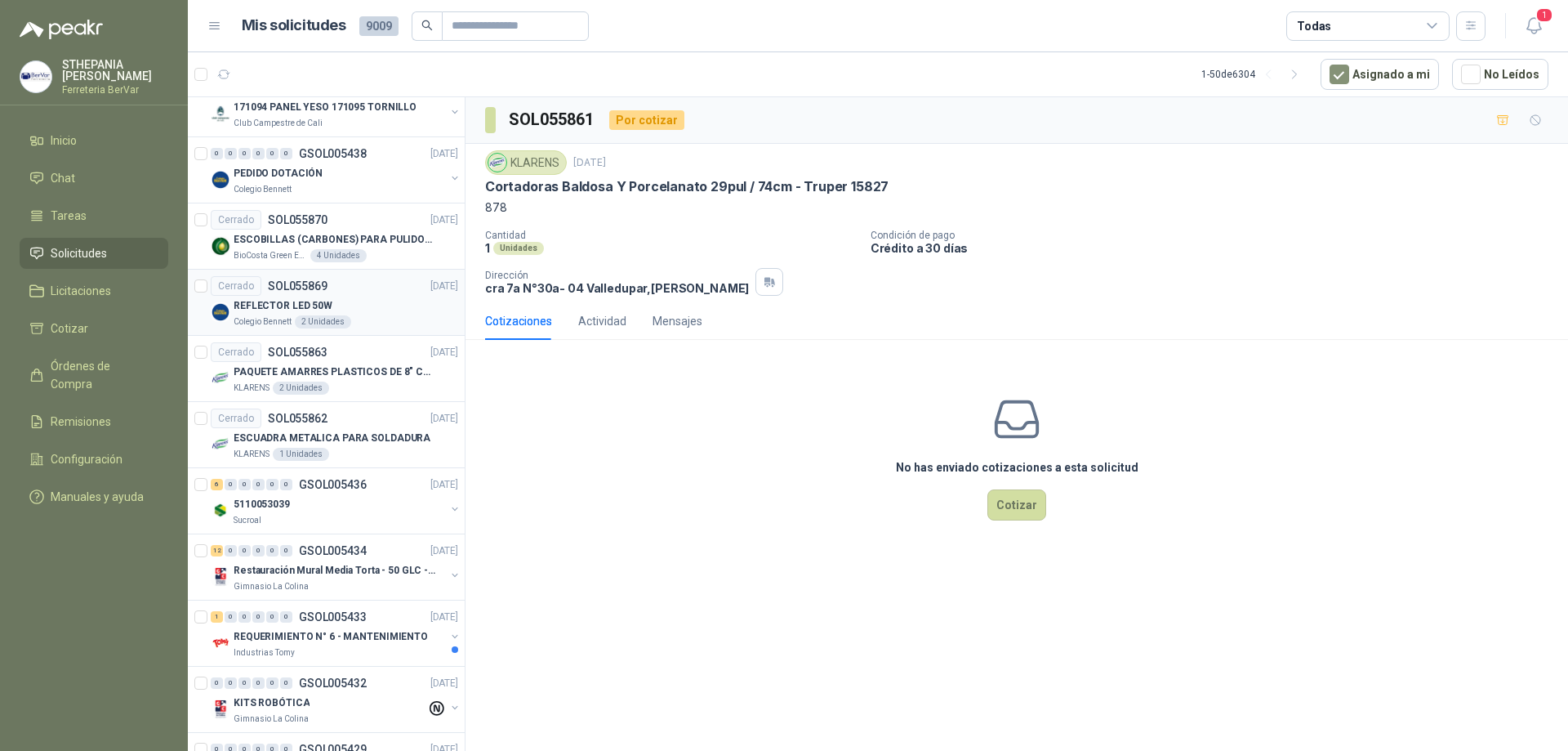
click at [401, 310] on div "REFLECTOR LED 50W" at bounding box center [346, 305] width 225 height 20
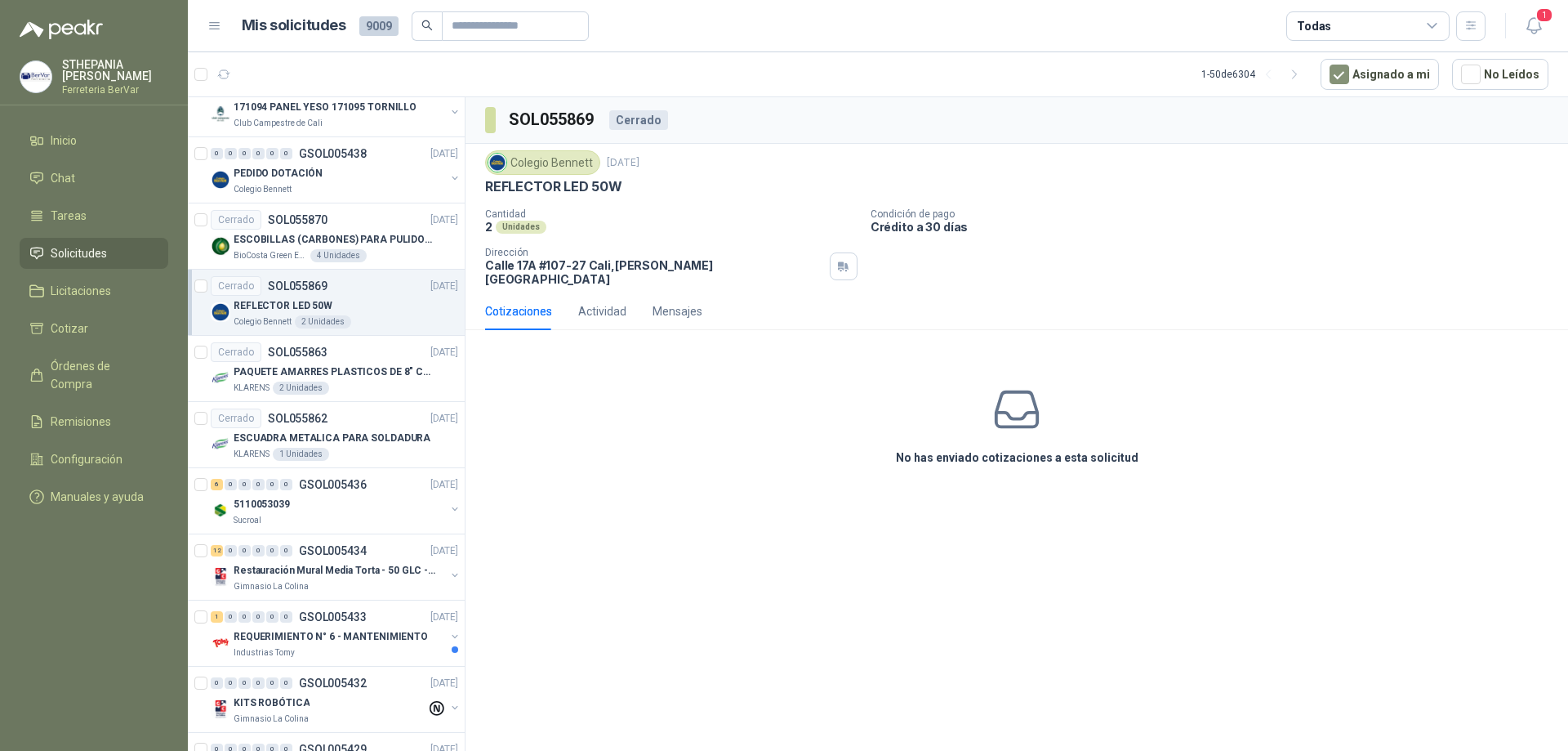
click at [530, 261] on p "[STREET_ADDRESS][PERSON_NAME]" at bounding box center [654, 272] width 338 height 28
click at [512, 226] on div "Unidades" at bounding box center [521, 227] width 51 height 13
click at [480, 191] on div "Colegio [PERSON_NAME] [DATE] REFLECTOR LED 50W Cantidad 2 Unidades Condición de…" at bounding box center [1017, 218] width 1103 height 149
click at [651, 183] on div "REFLECTOR LED 50W" at bounding box center [1017, 186] width 1064 height 17
click at [643, 122] on div "Cerrado" at bounding box center [638, 120] width 59 height 20
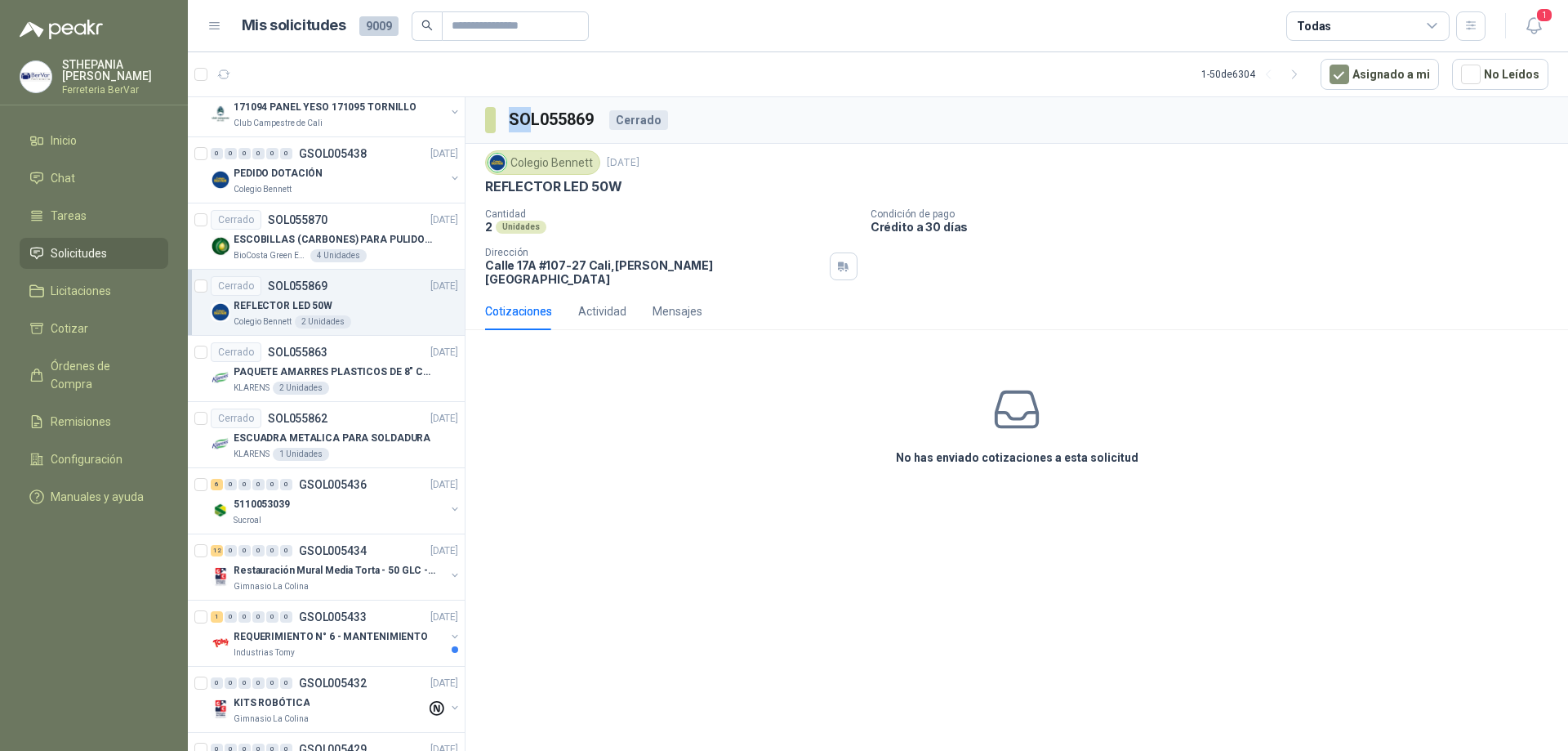
click at [467, 136] on div "SOL055869 Cerrado" at bounding box center [1017, 121] width 1103 height 47
click at [200, 411] on div at bounding box center [201, 435] width 13 height 52
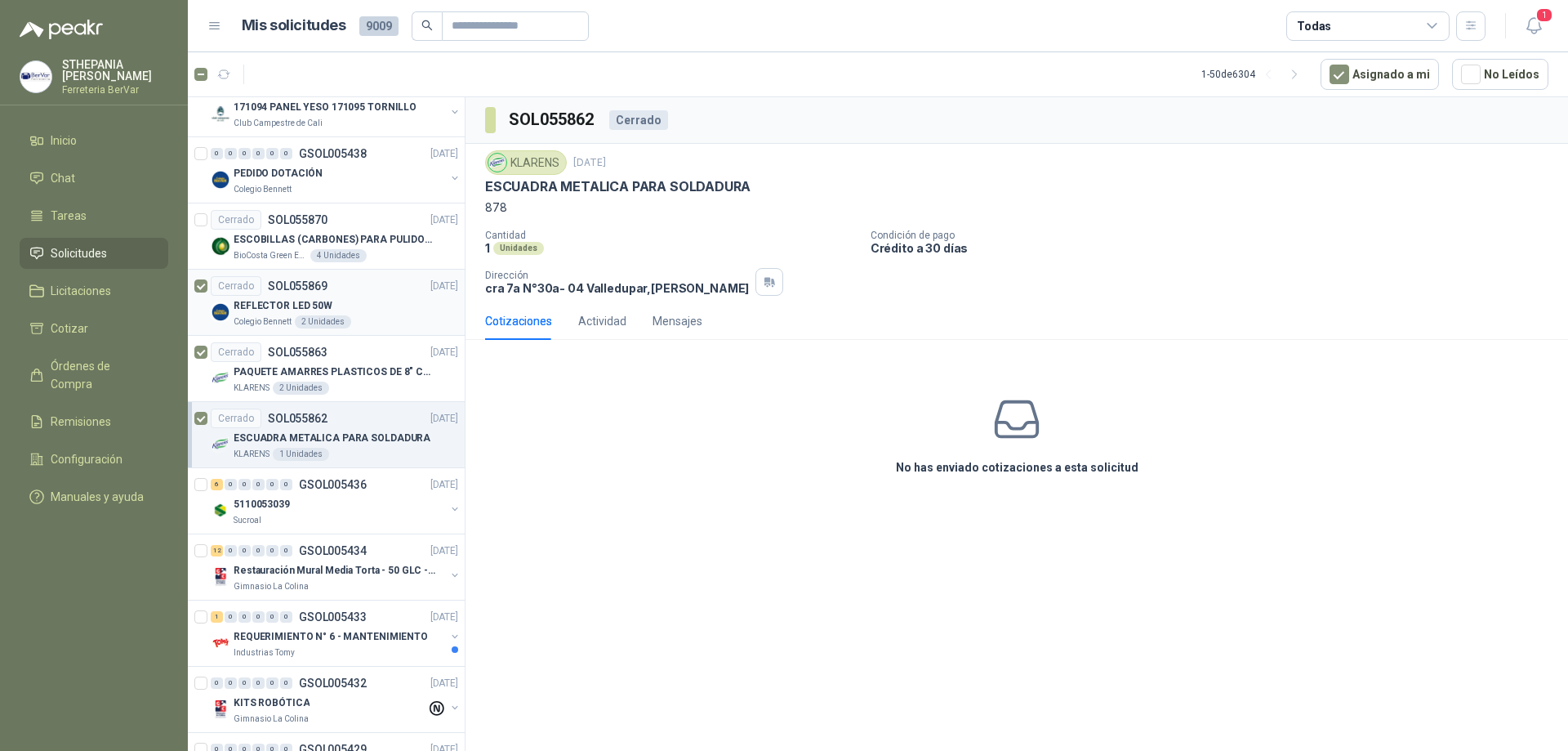
click at [202, 293] on div at bounding box center [201, 303] width 13 height 52
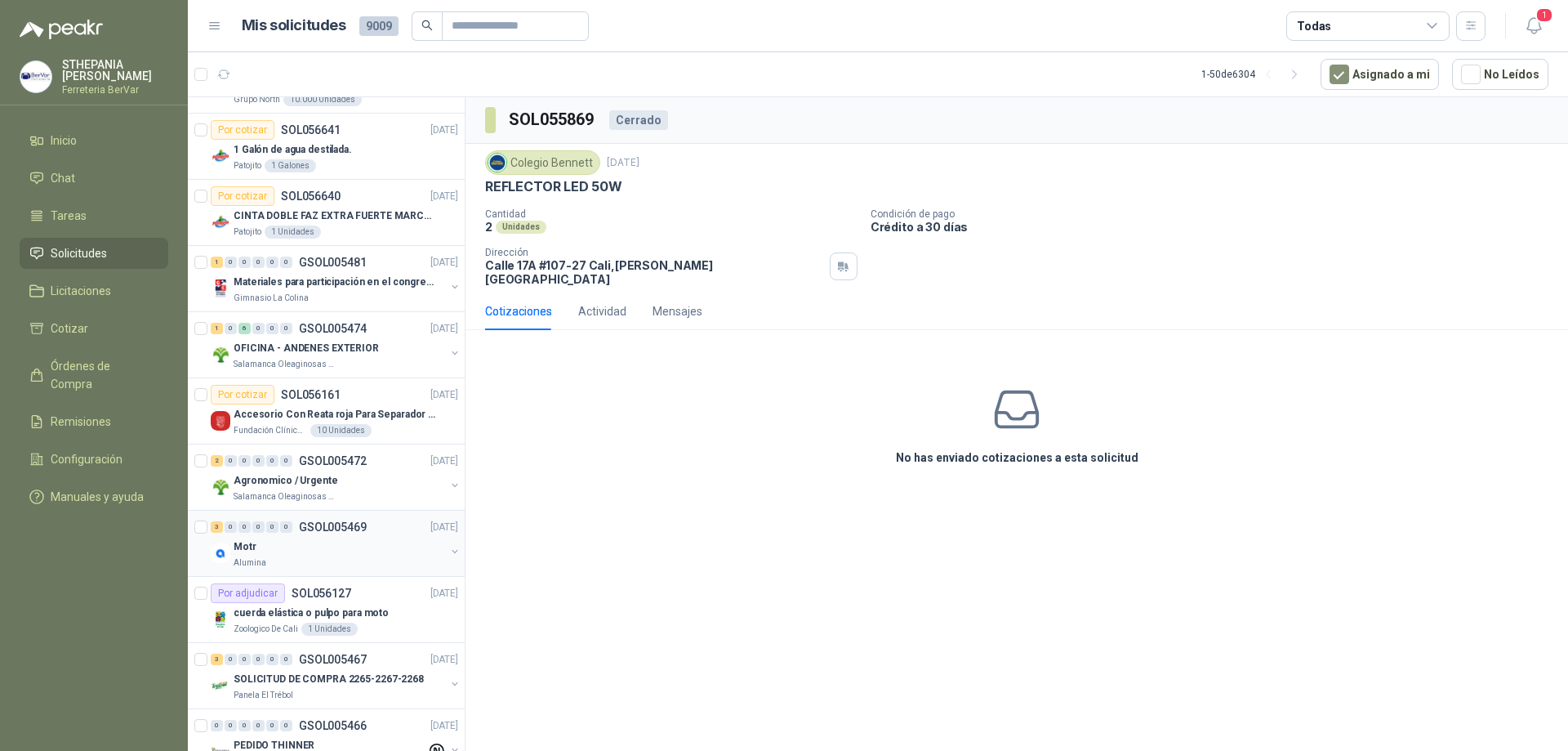
scroll to position [245, 0]
click at [348, 619] on p "cuerda elástica o pulpo para moto" at bounding box center [312, 615] width 155 height 15
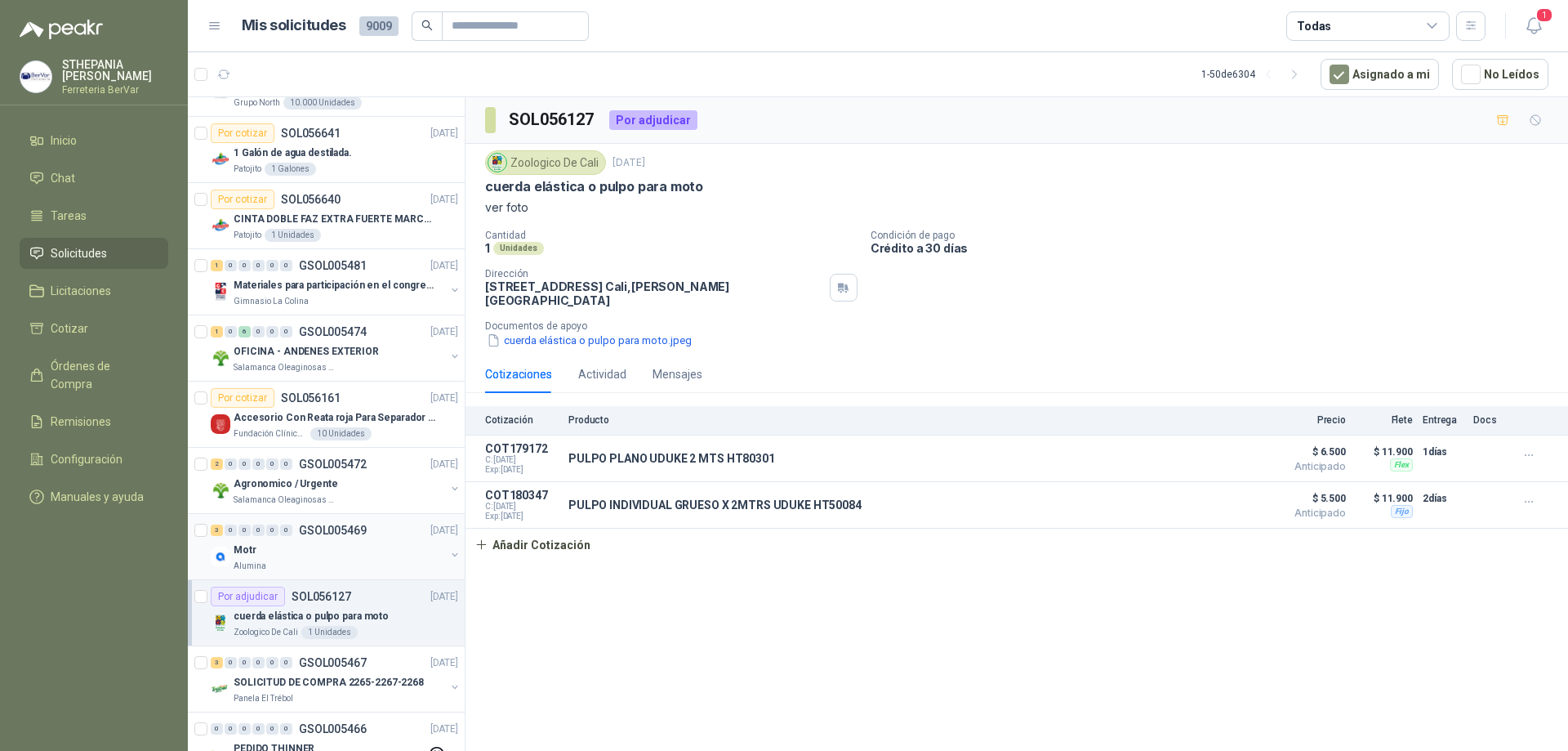
click at [277, 559] on div "Motr Alumina" at bounding box center [340, 556] width 211 height 33
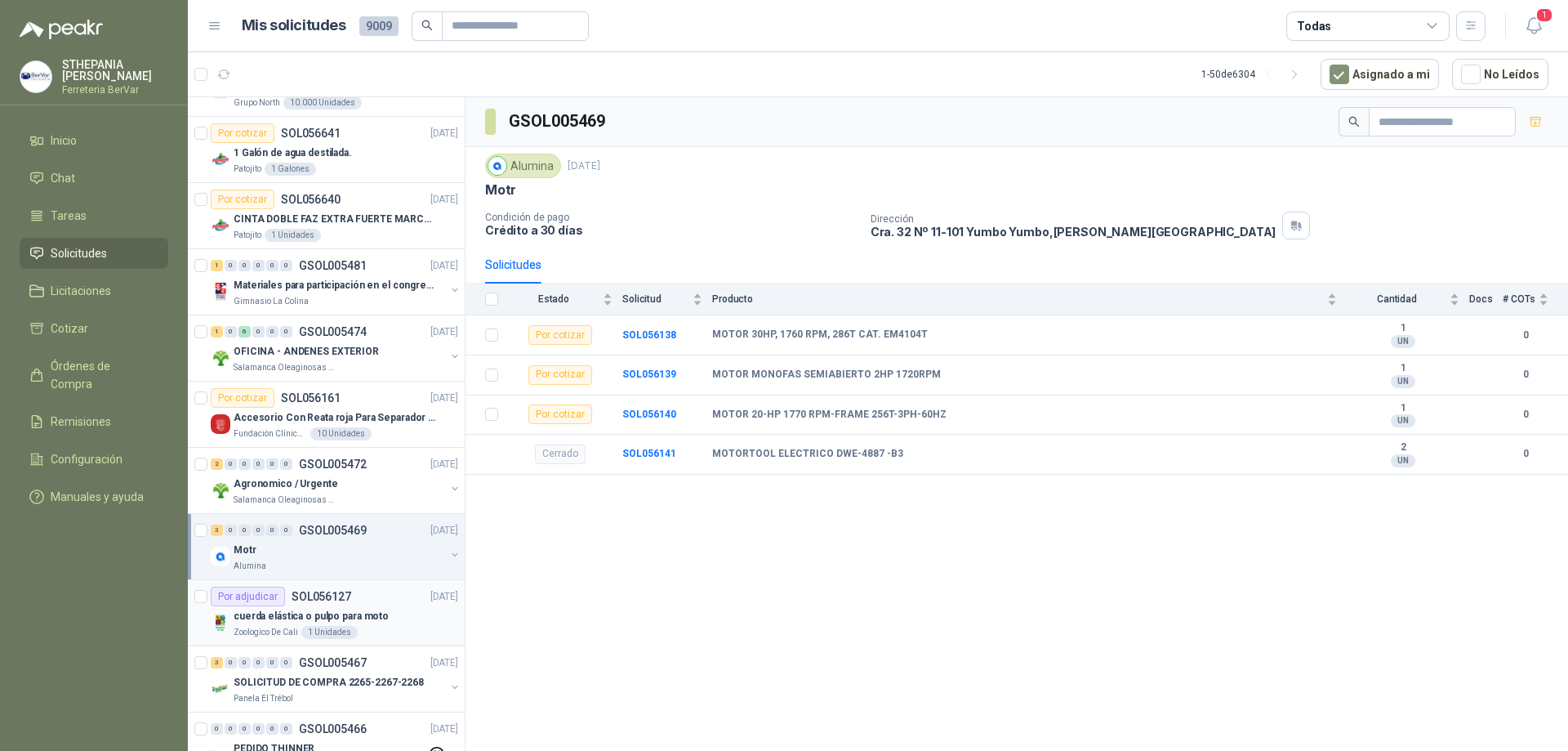
click at [257, 608] on p "cuerda elástica o pulpo para moto" at bounding box center [312, 615] width 155 height 15
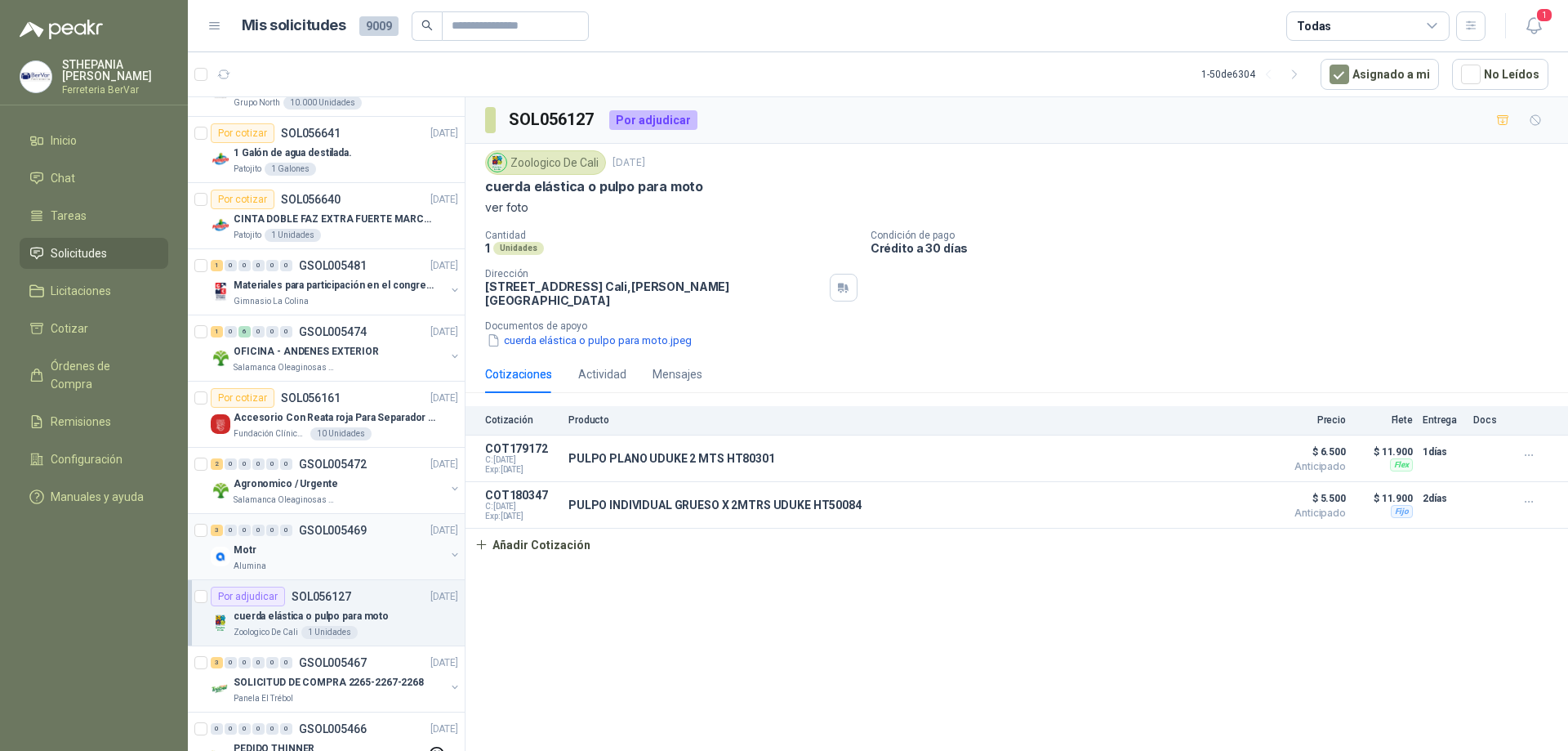
click at [246, 557] on p "Motr" at bounding box center [245, 549] width 23 height 15
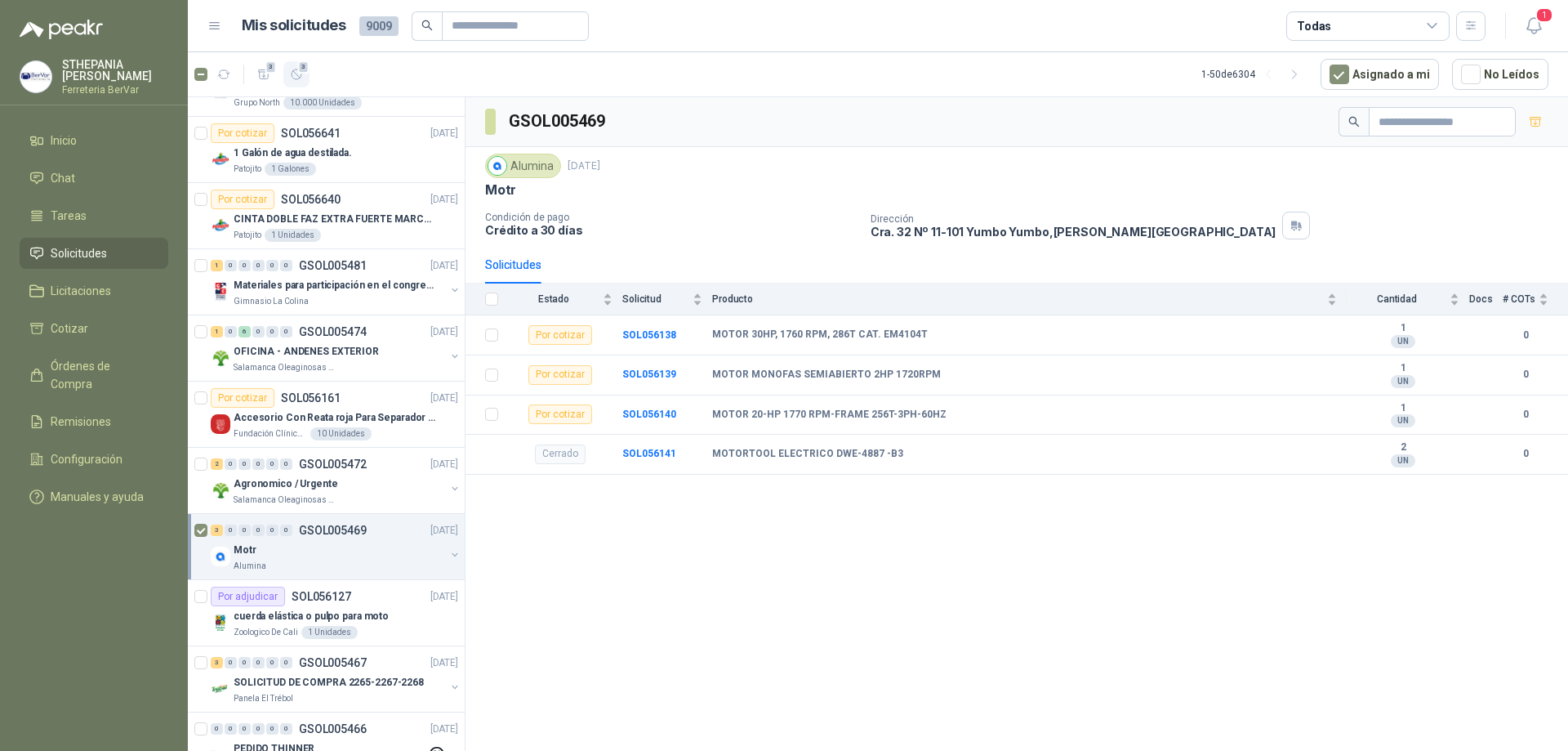
click at [303, 66] on span "3" at bounding box center [304, 67] width 12 height 13
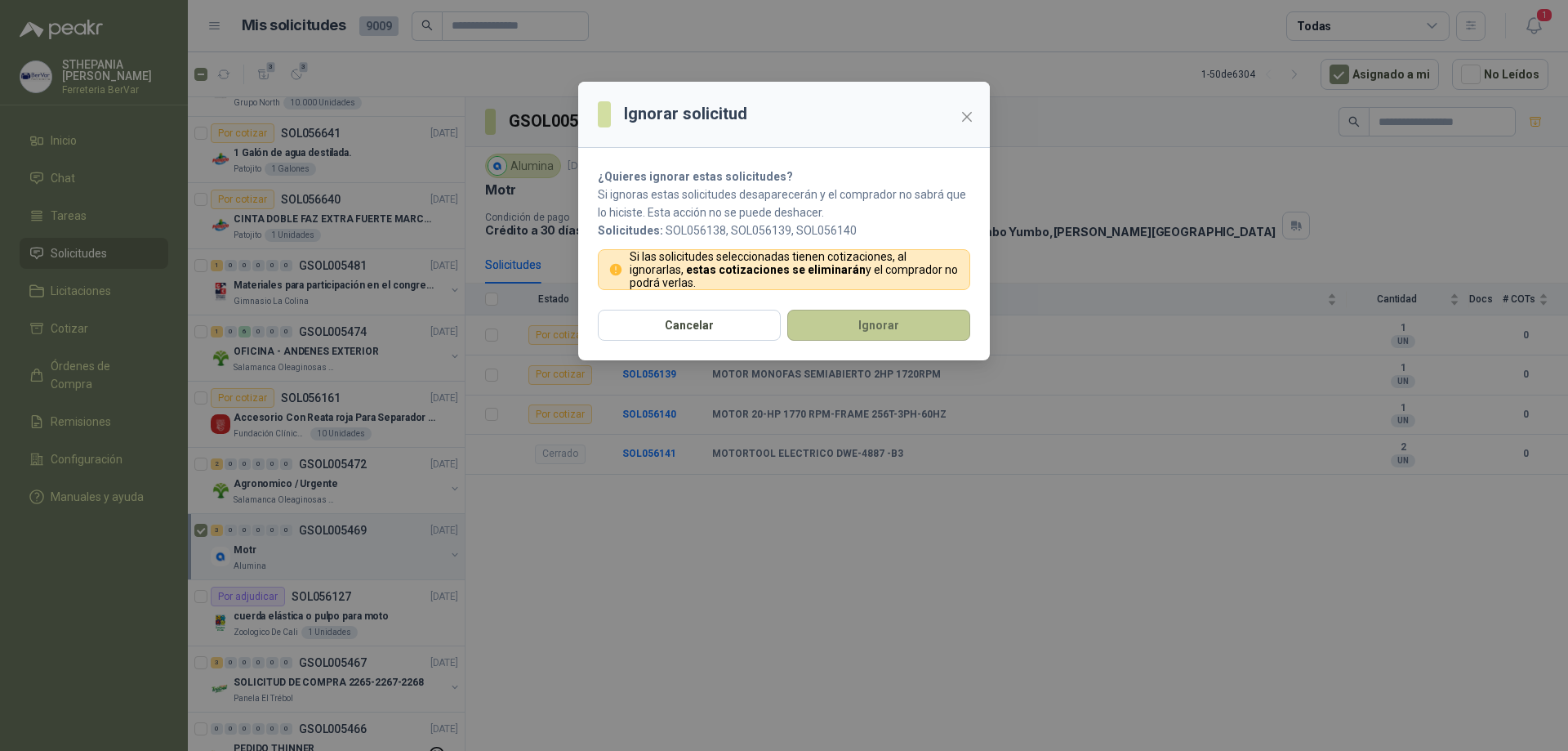
click at [899, 323] on button "Ignorar" at bounding box center [878, 325] width 183 height 31
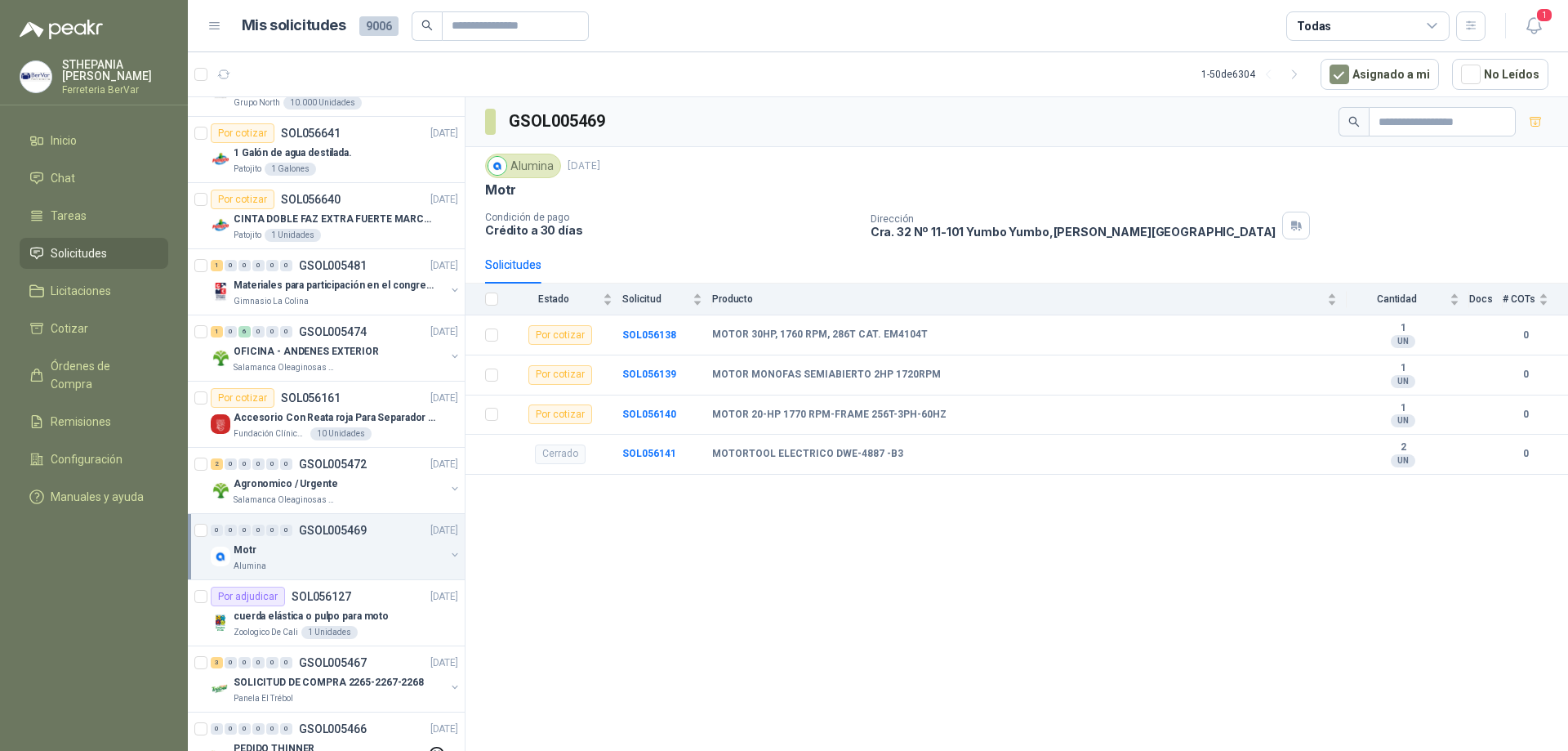
click at [238, 233] on p "Patojito" at bounding box center [248, 235] width 28 height 13
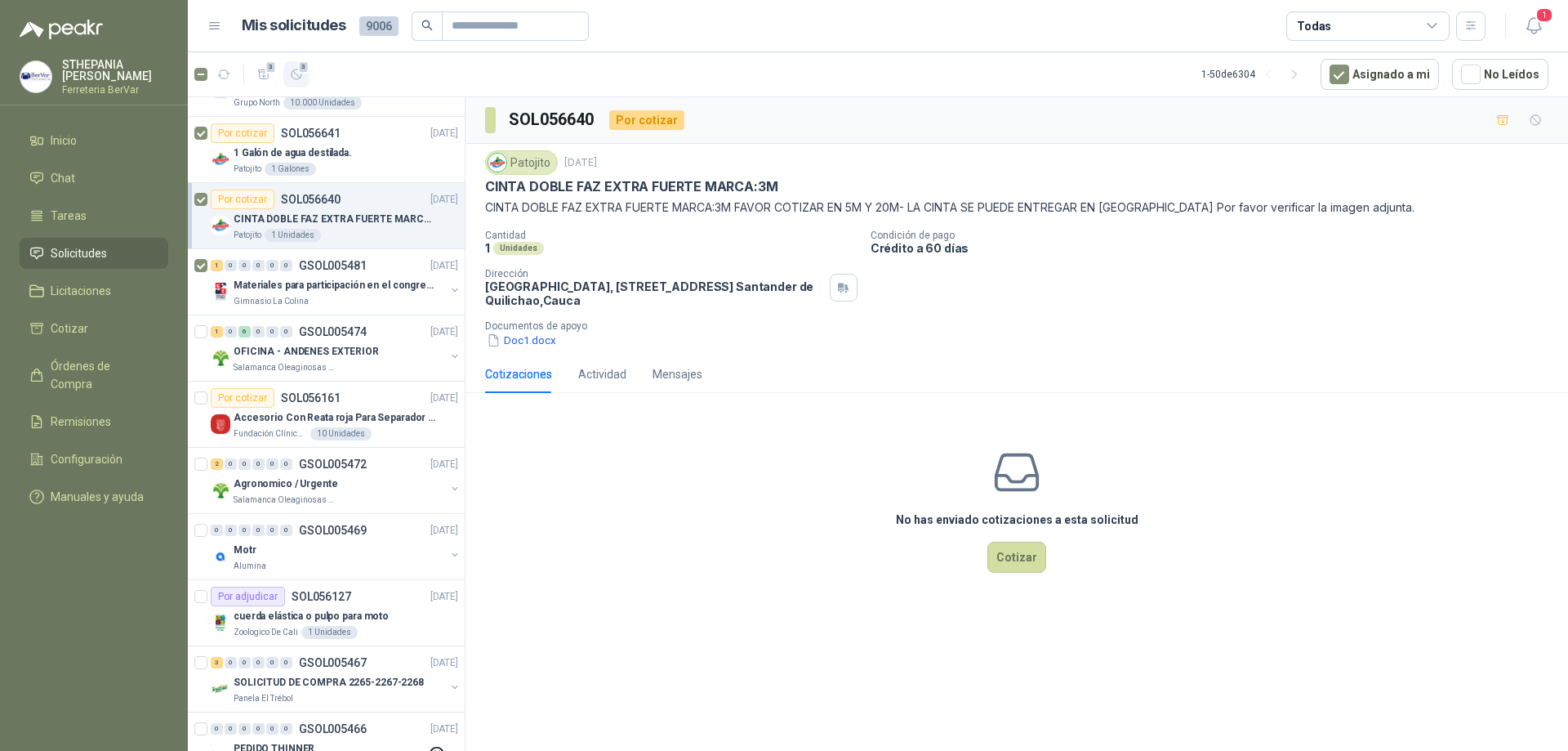
click at [290, 80] on icon "button" at bounding box center [296, 74] width 14 height 14
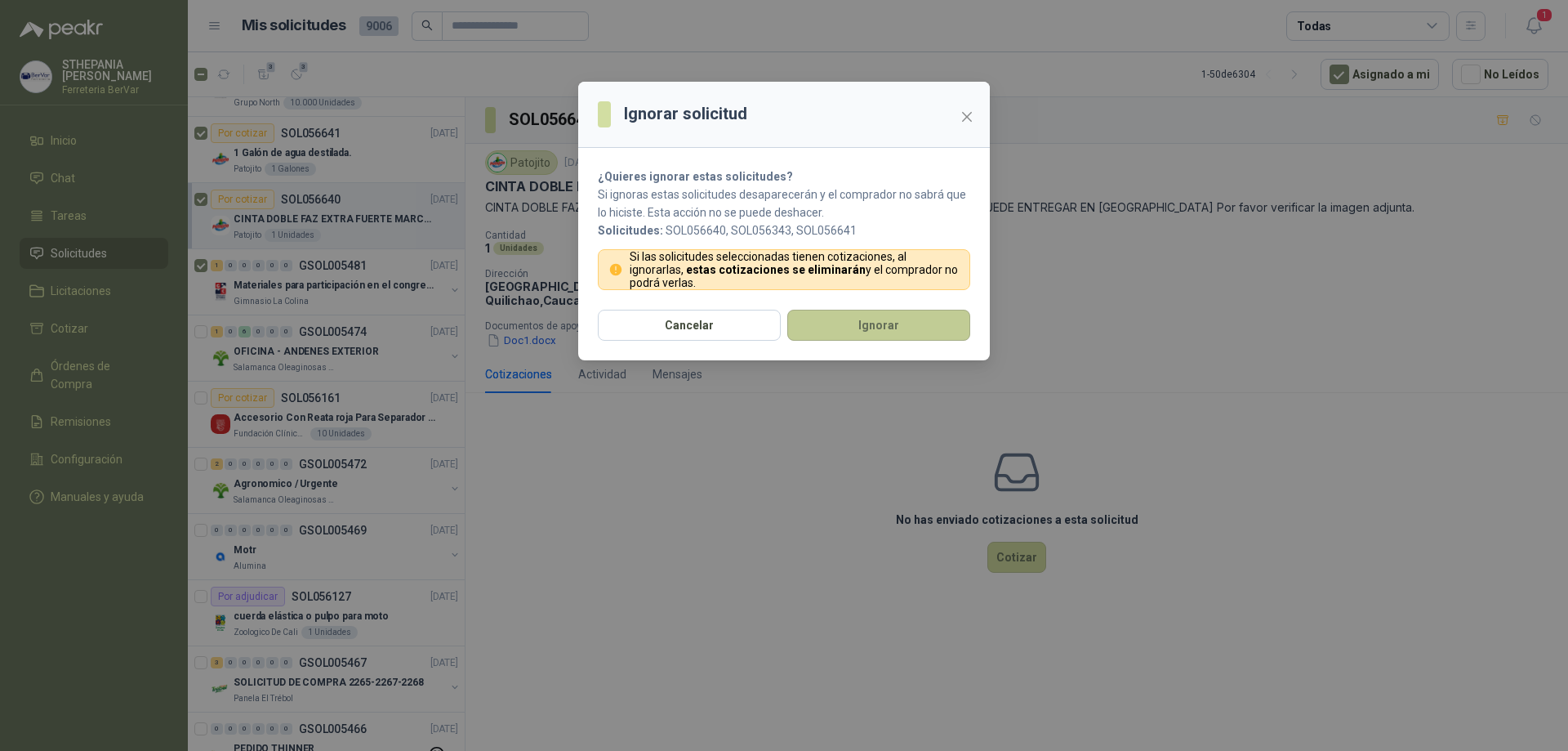
click at [804, 319] on button "Ignorar" at bounding box center [878, 325] width 183 height 31
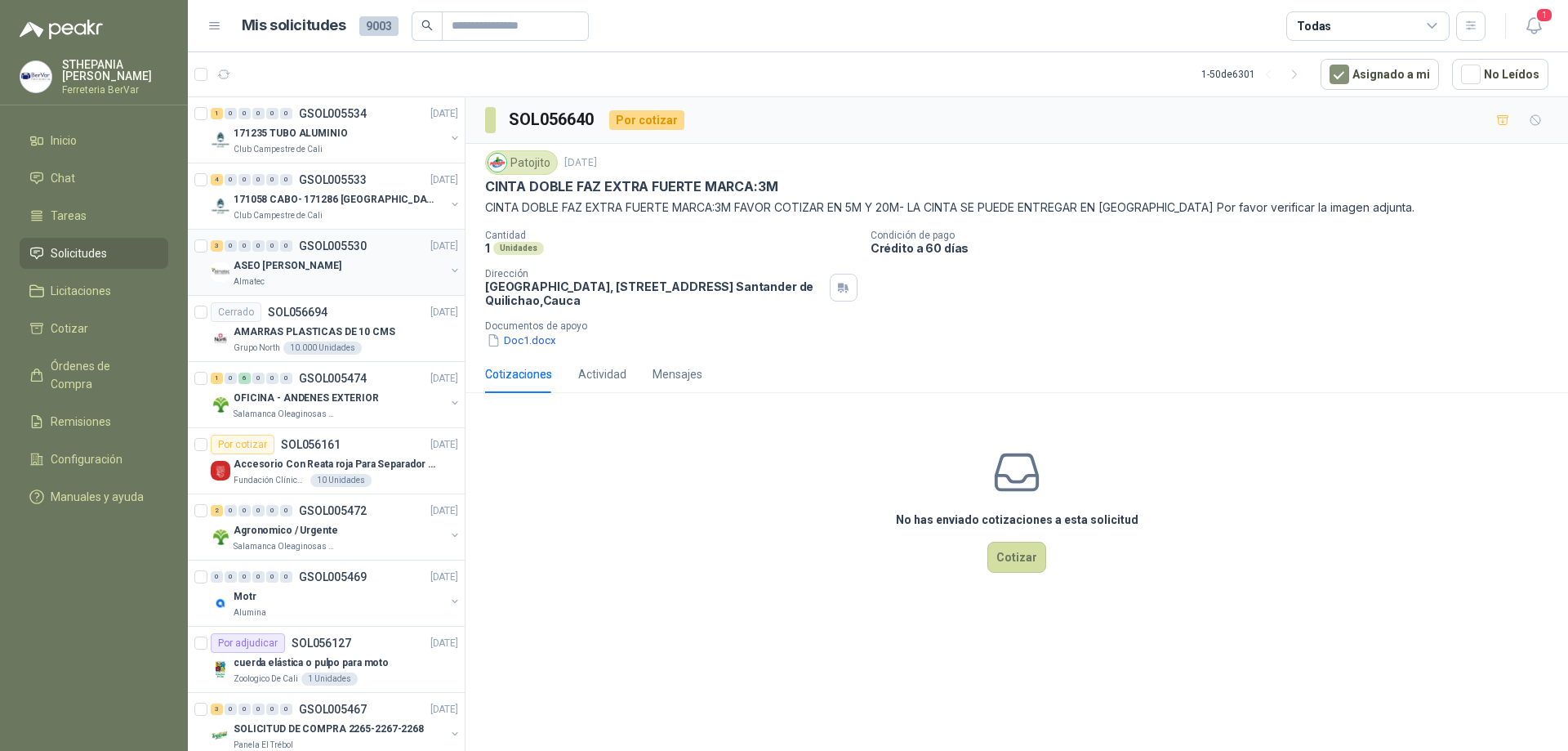
click at [376, 277] on div "Almatec" at bounding box center [340, 282] width 211 height 13
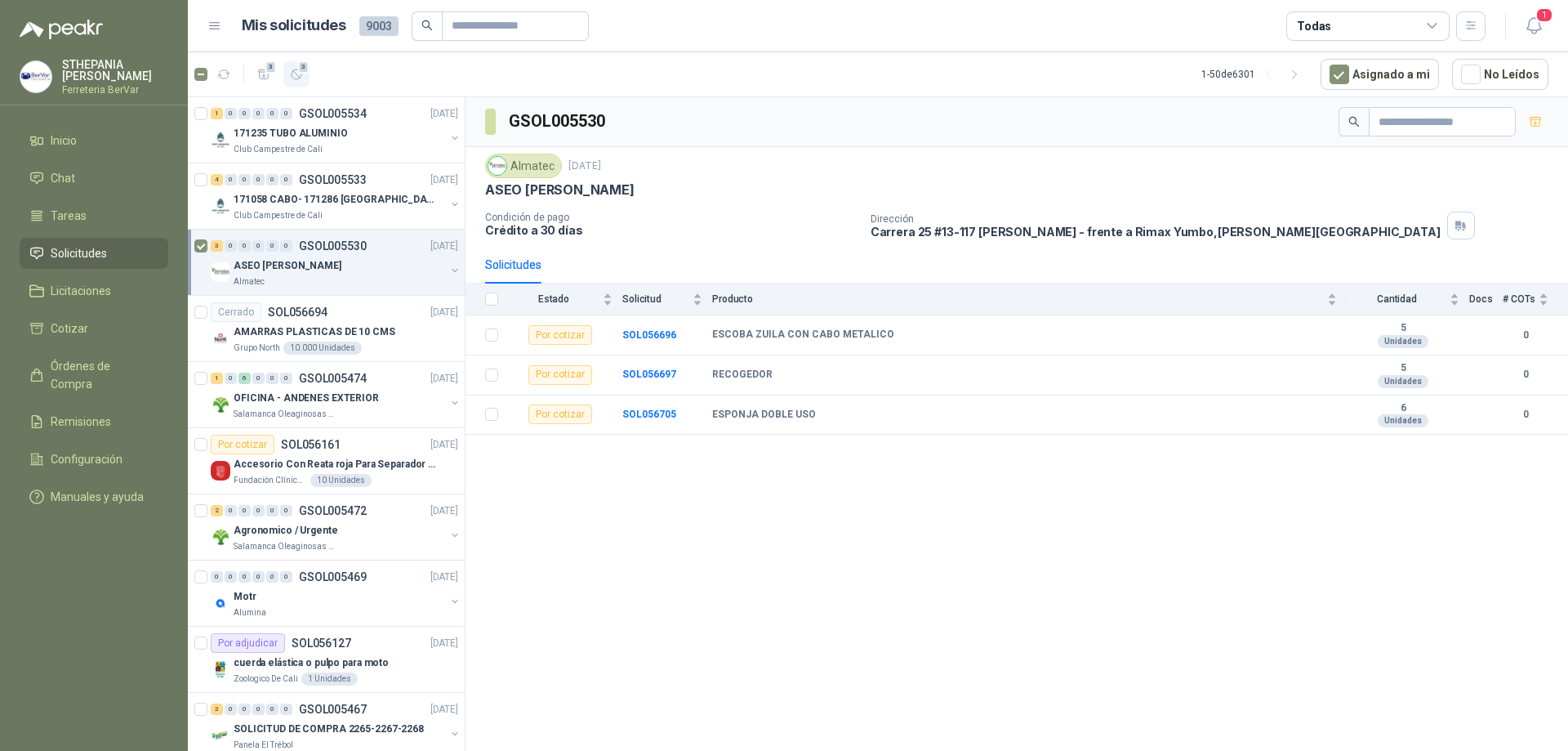
click at [296, 70] on icon "button" at bounding box center [296, 74] width 14 height 14
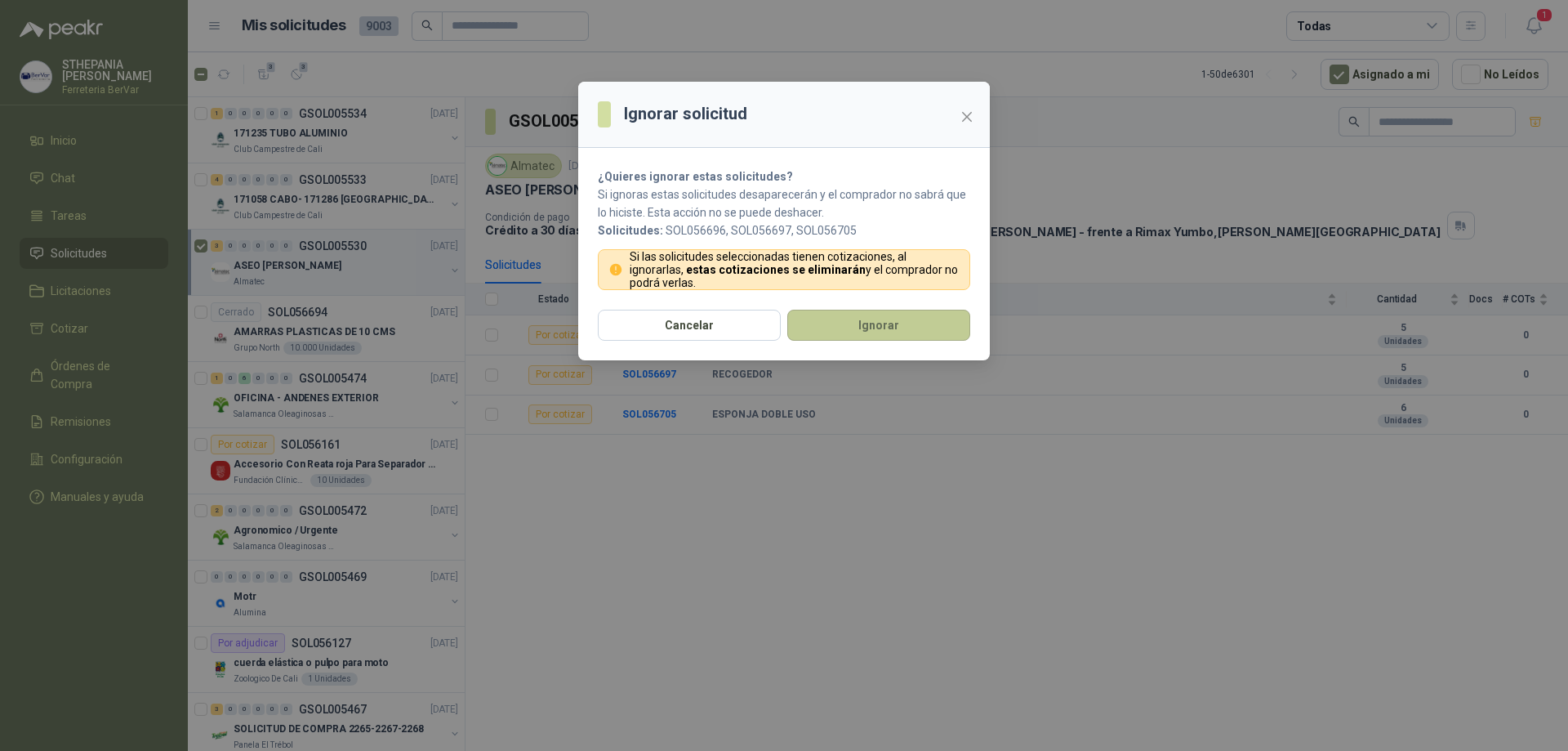
click at [860, 315] on button "Ignorar" at bounding box center [878, 325] width 183 height 31
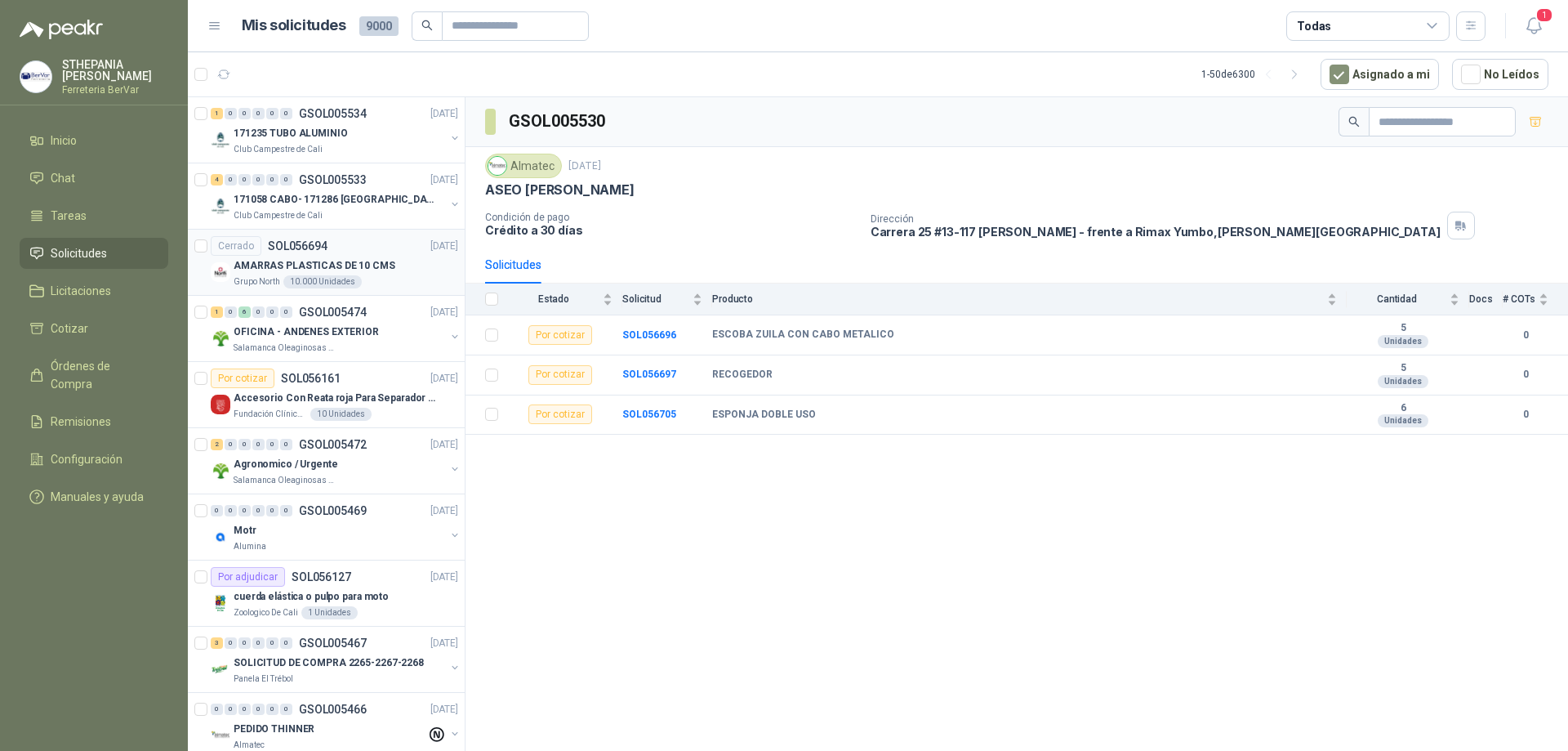
click at [405, 280] on div "Grupo North 10.000 Unidades" at bounding box center [346, 282] width 225 height 13
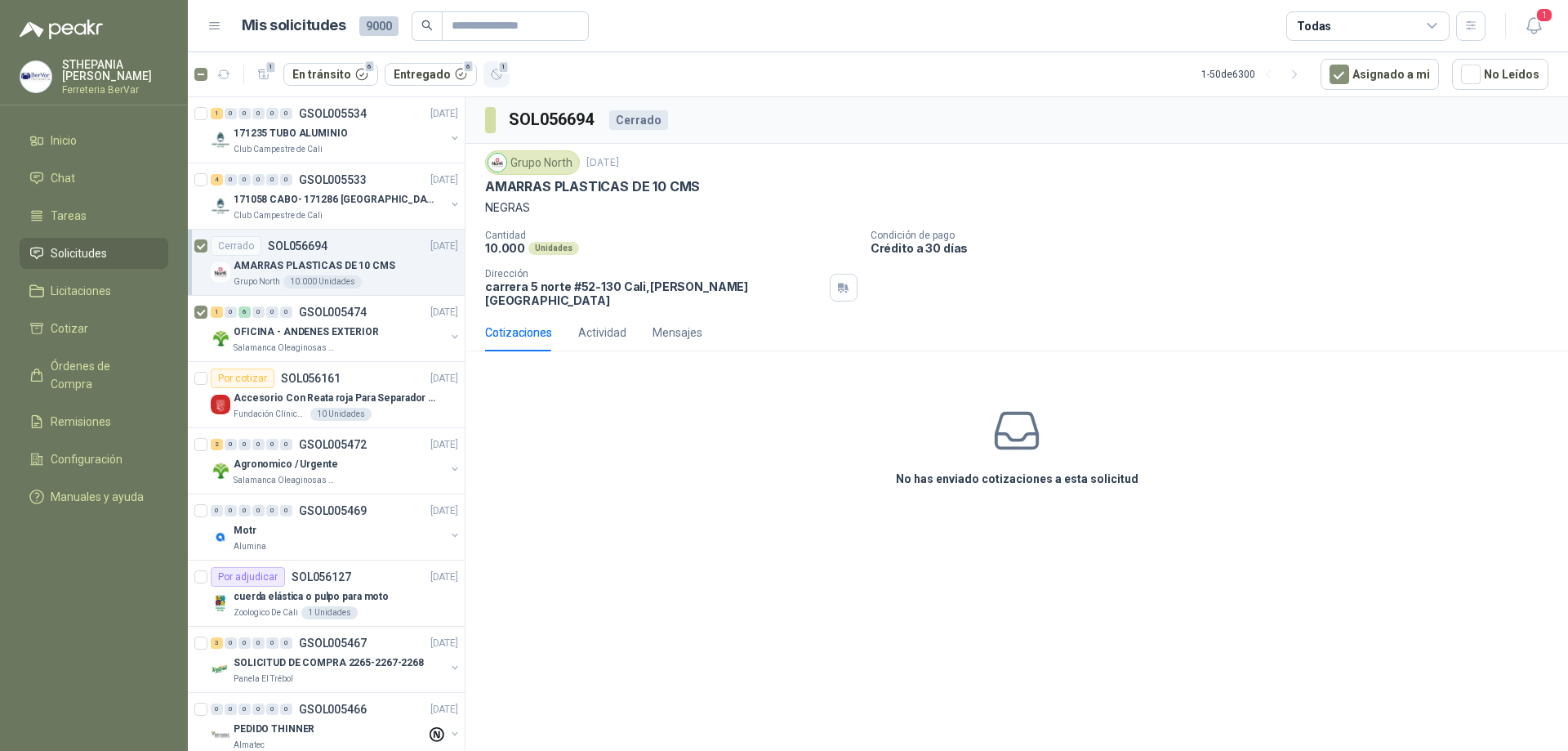
click at [492, 72] on icon "button" at bounding box center [496, 74] width 10 height 10
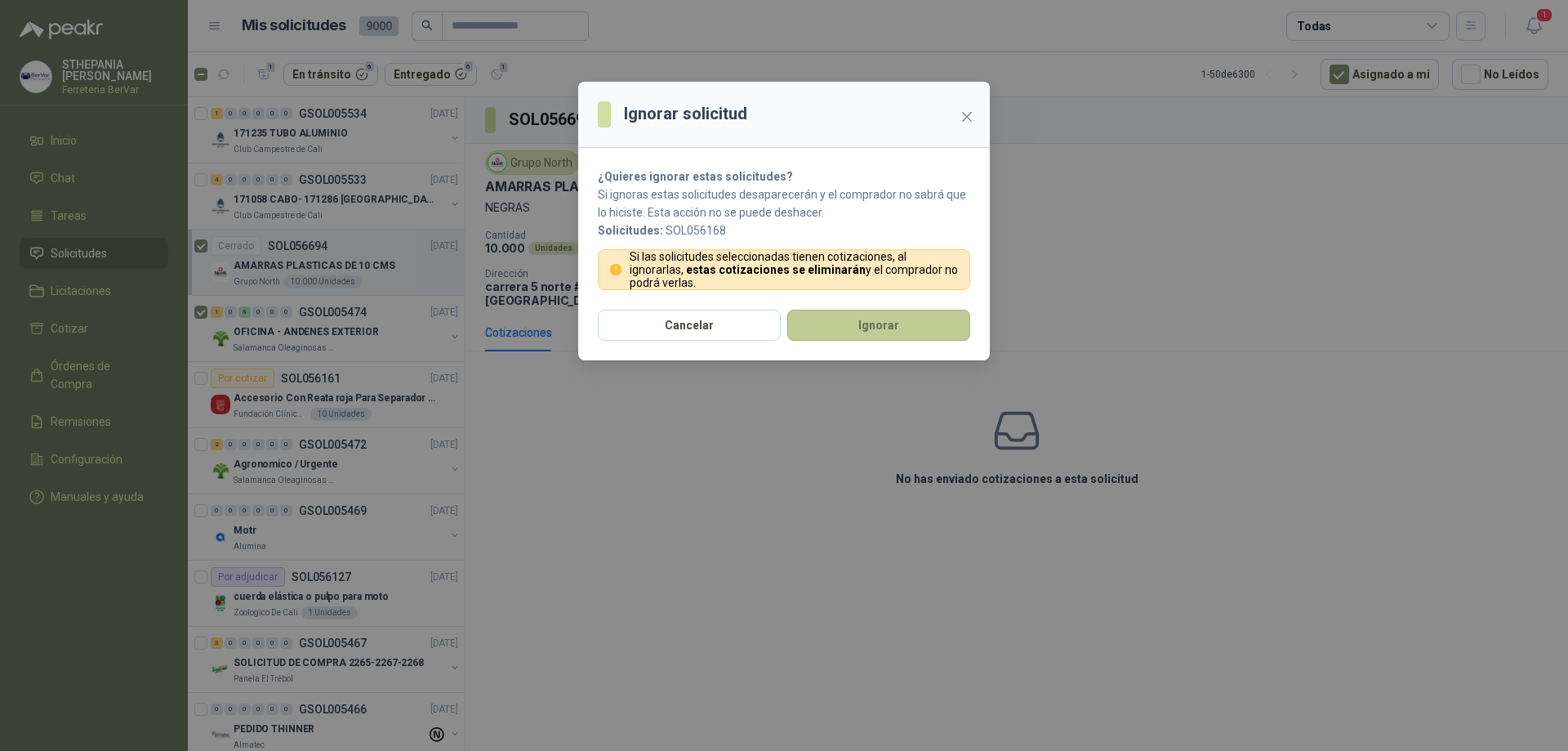
click at [803, 322] on button "Ignorar" at bounding box center [878, 325] width 183 height 31
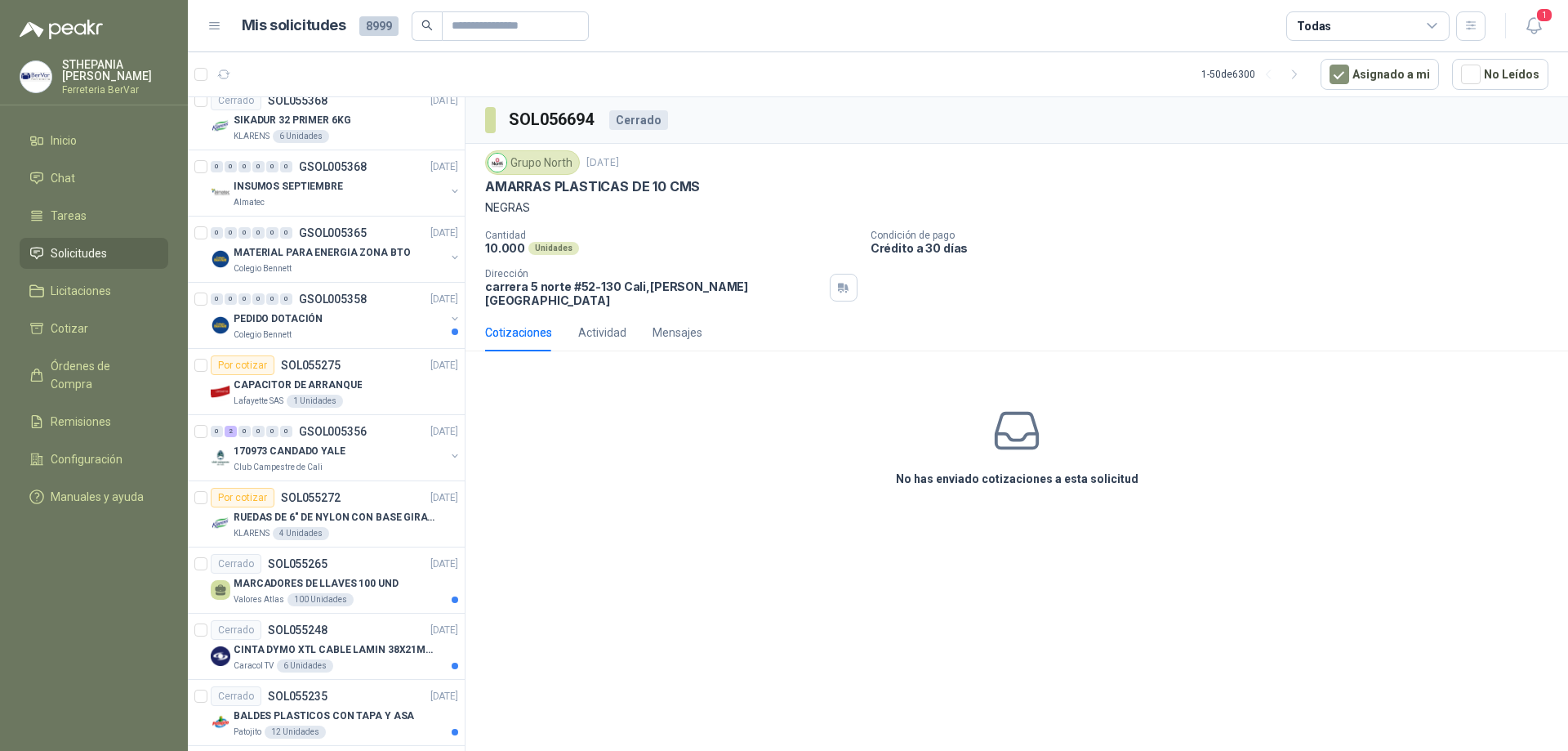
scroll to position [2685, 0]
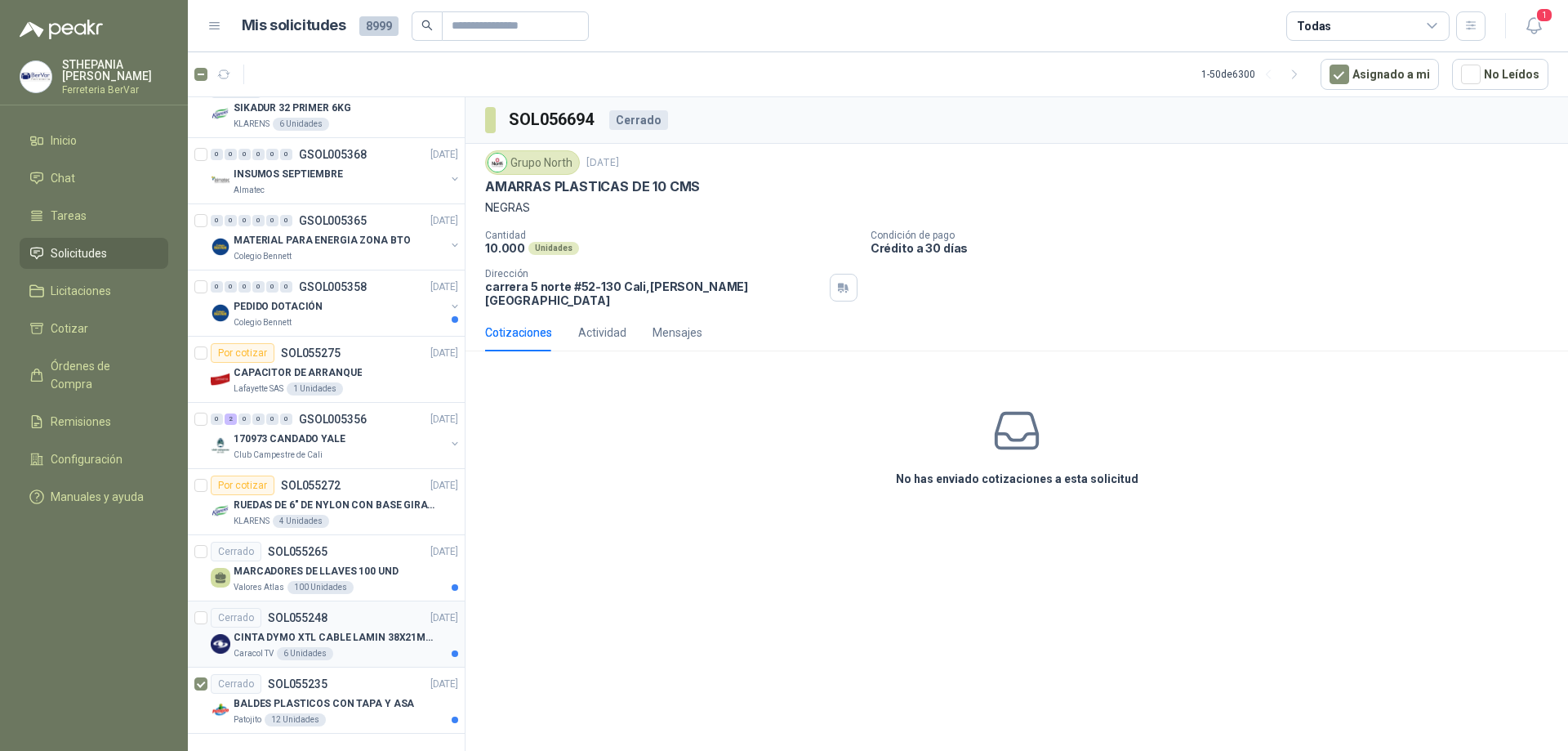
click at [208, 601] on article "Cerrado SOL055248 [DATE] CINTA DYMO XTL CABLE LAMIN 38X21MMBLANCO Caracol TV 6 …" at bounding box center [326, 634] width 277 height 66
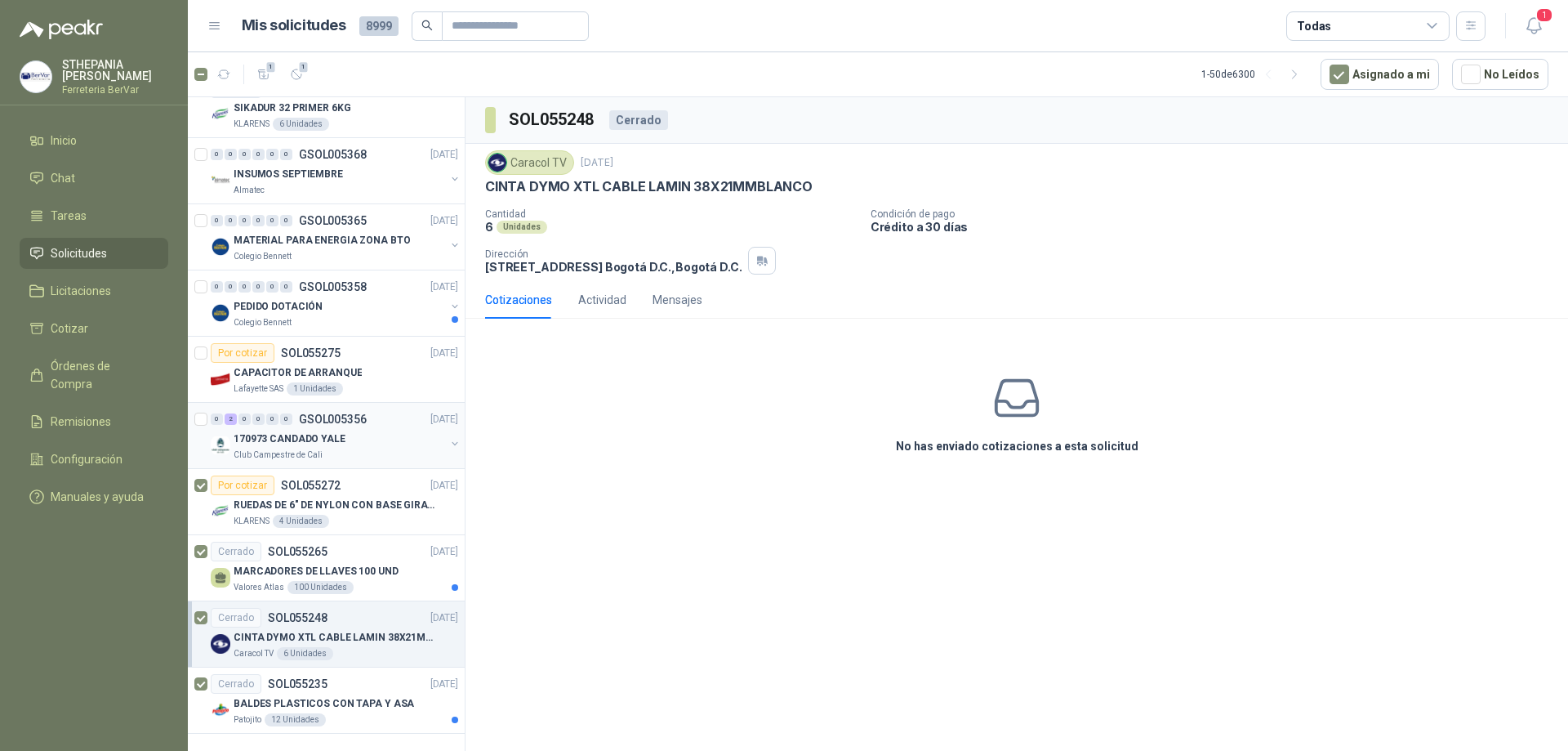
click at [208, 409] on div at bounding box center [202, 436] width 16 height 52
click at [1534, 15] on icon "button" at bounding box center [1535, 25] width 21 height 21
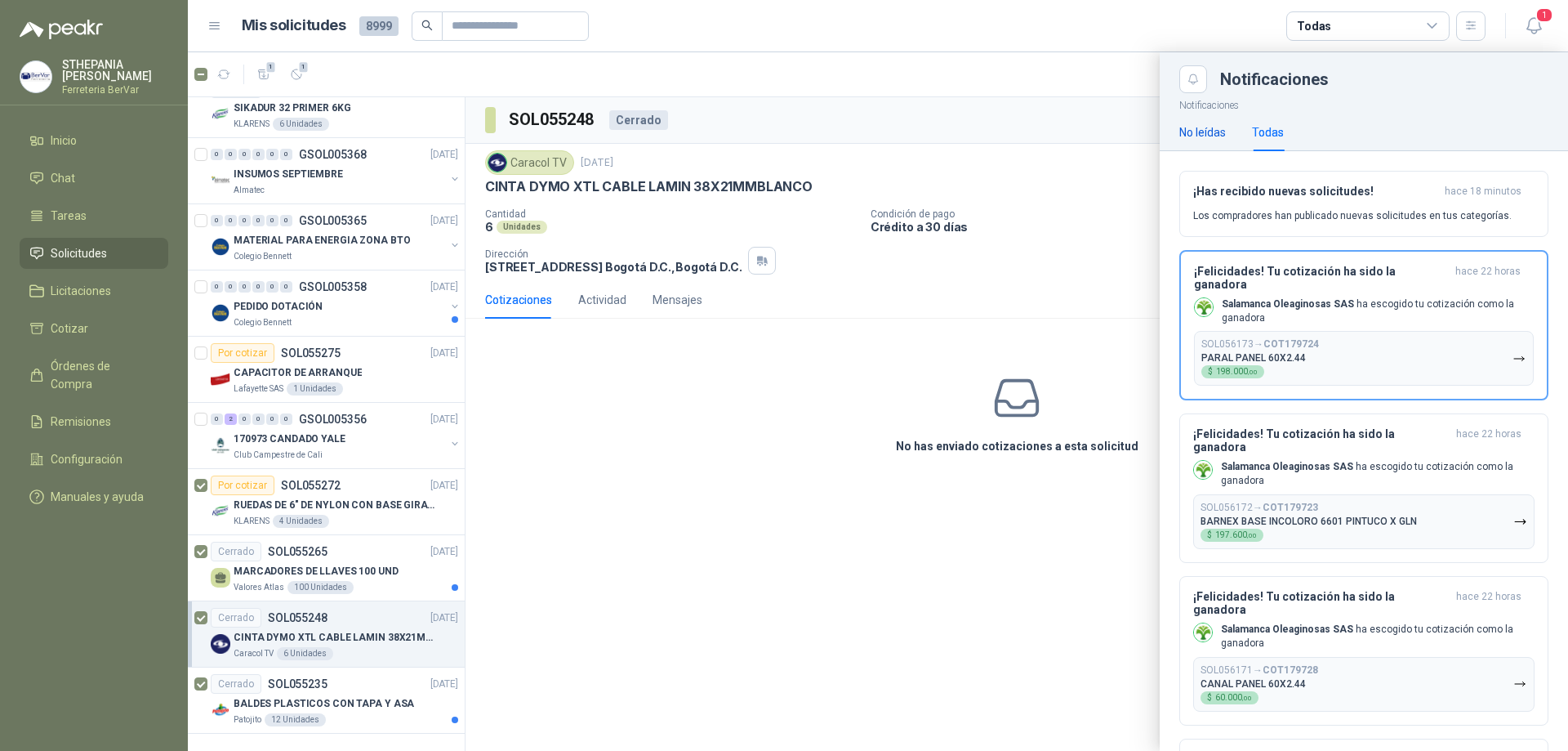
click at [1206, 134] on div "No leídas" at bounding box center [1203, 132] width 47 height 18
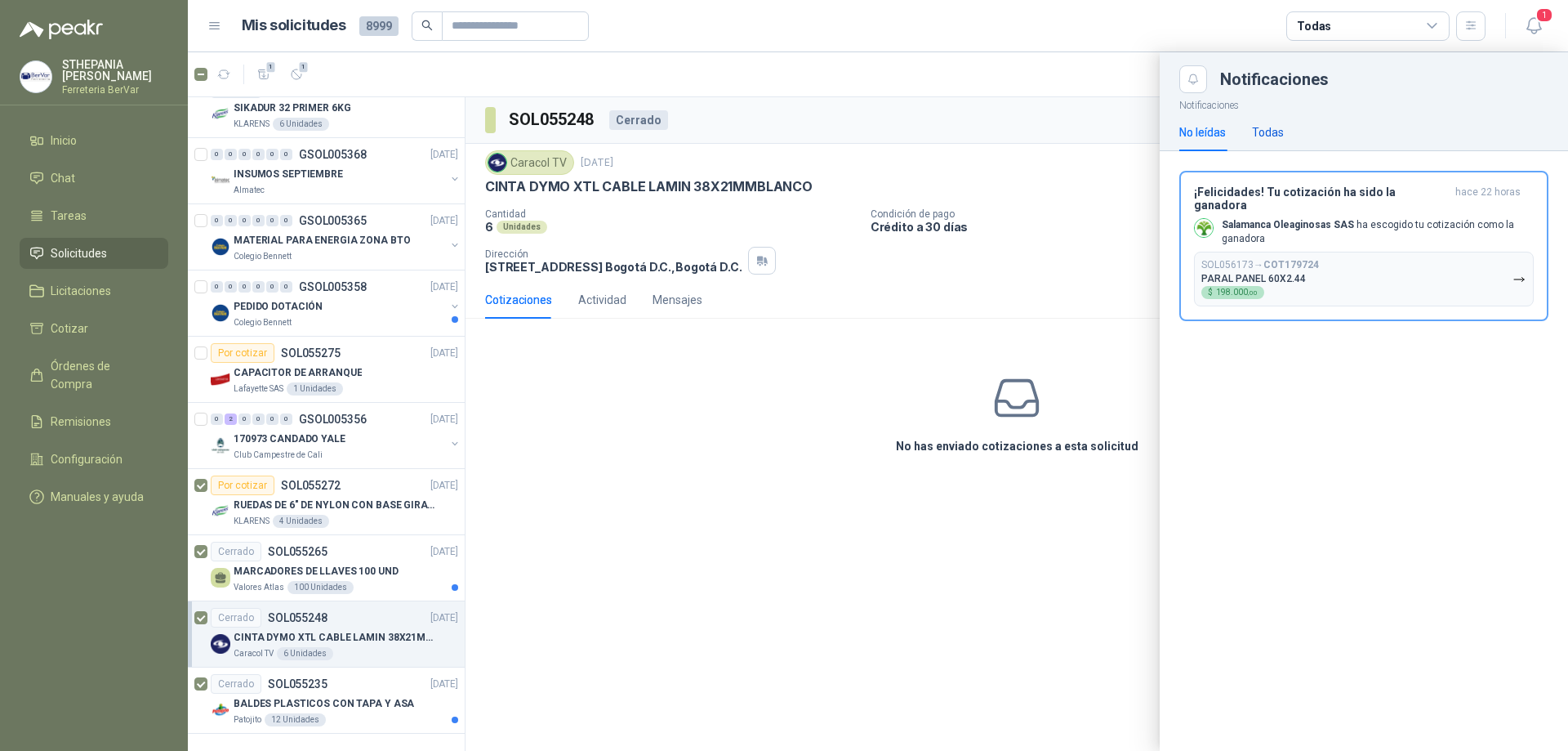
click at [1262, 127] on div "Todas" at bounding box center [1268, 132] width 32 height 18
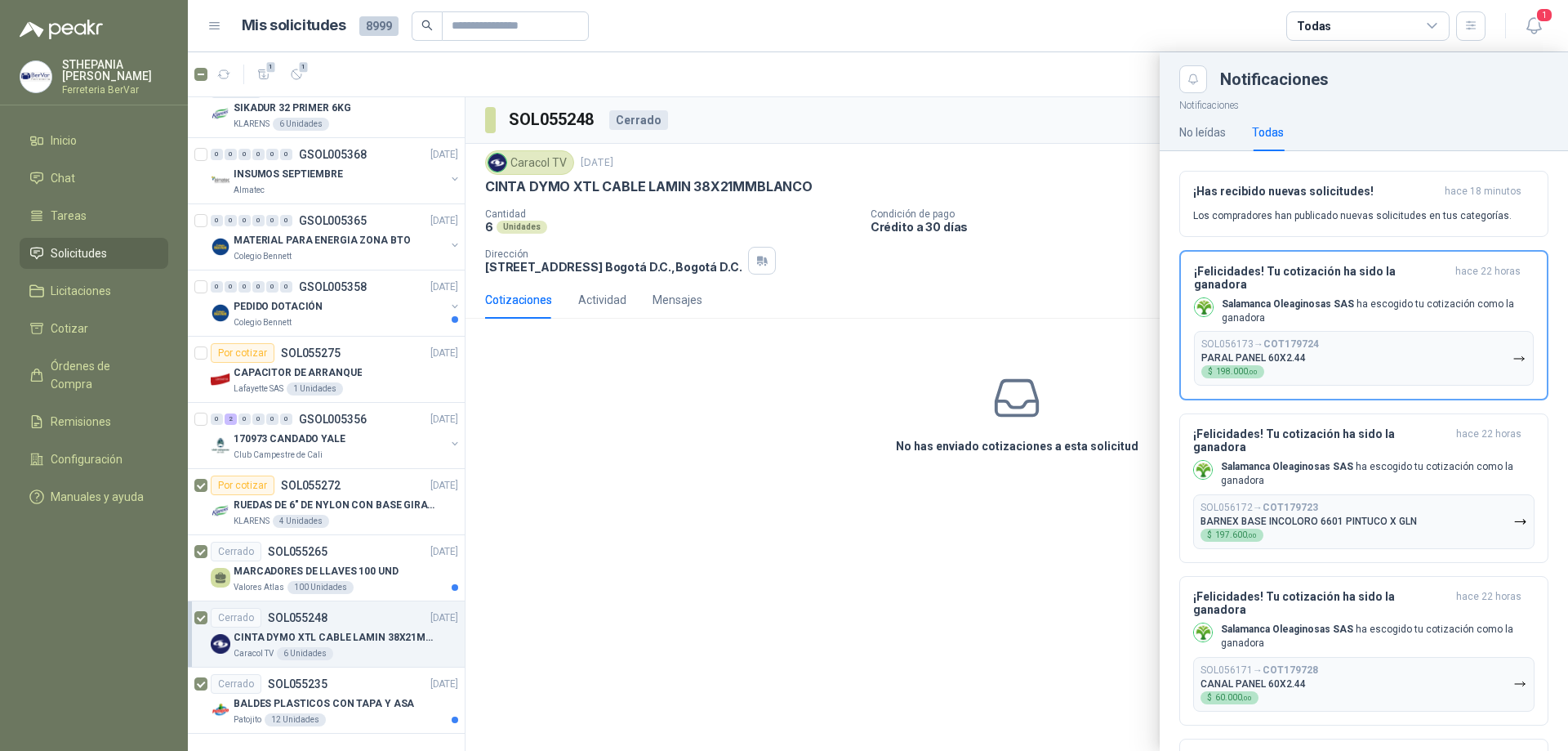
click at [1041, 373] on div at bounding box center [878, 401] width 1381 height 699
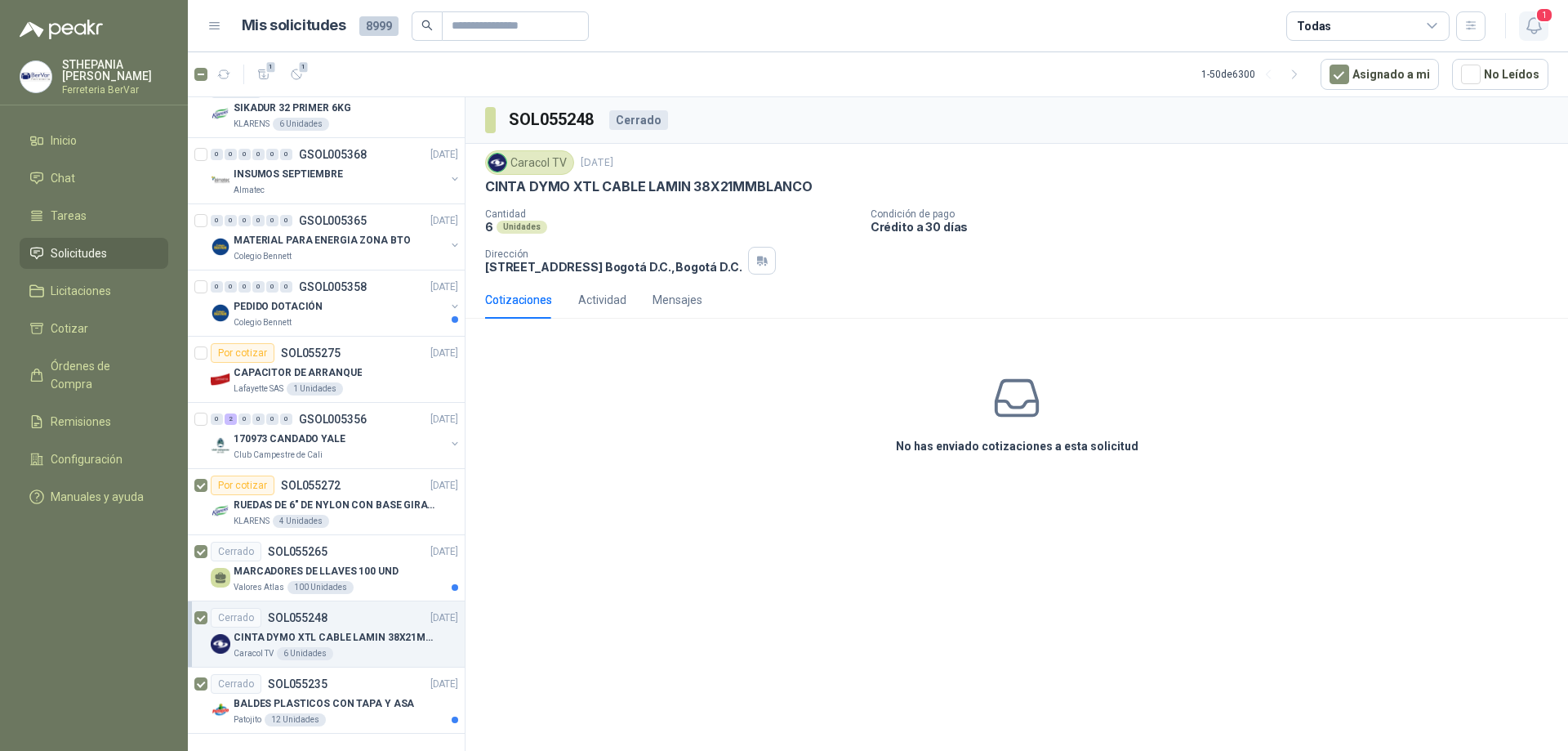
click at [1543, 27] on icon "button" at bounding box center [1535, 25] width 21 height 21
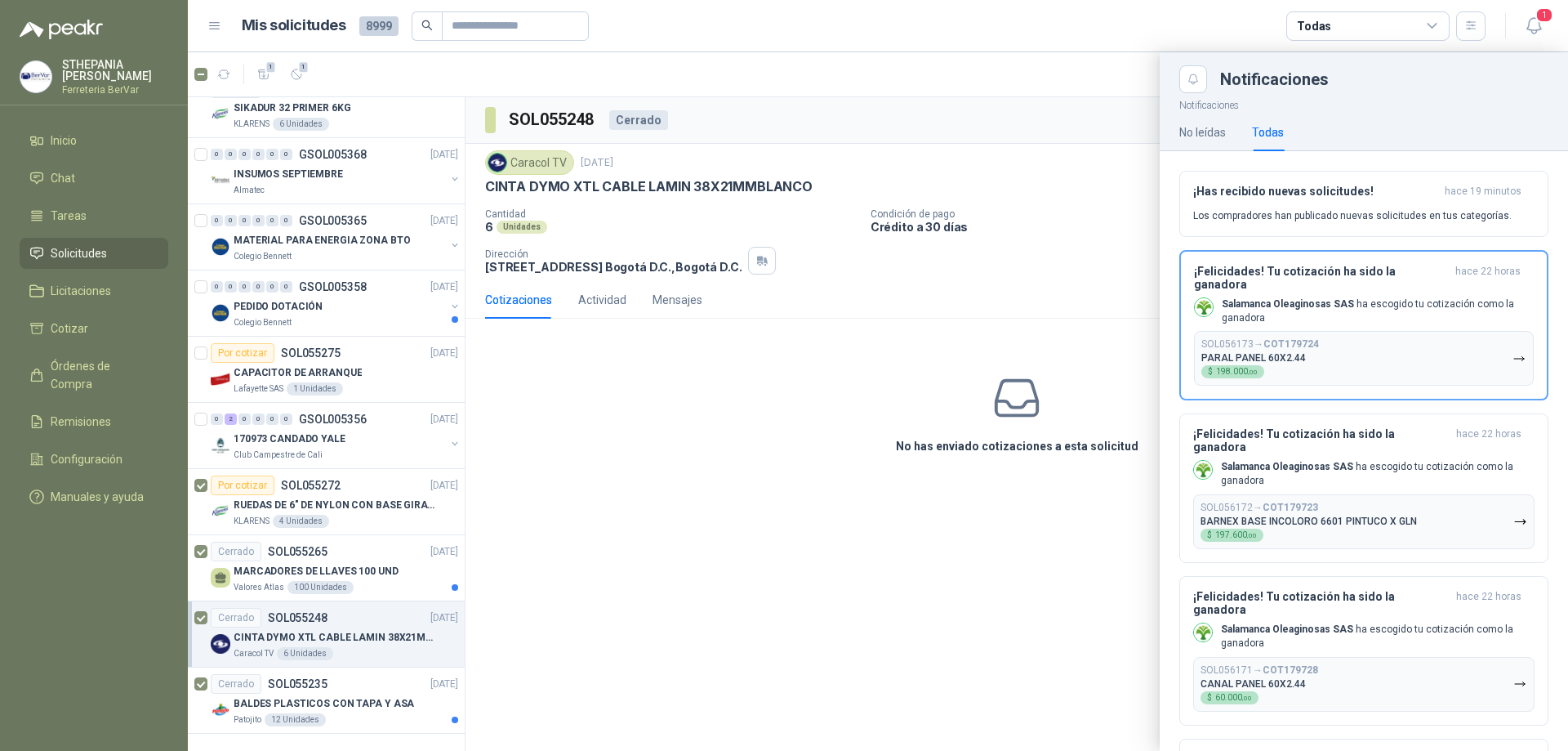
click at [1267, 135] on div "Todas" at bounding box center [1268, 132] width 32 height 18
click at [1273, 138] on div "Todas" at bounding box center [1268, 132] width 32 height 18
click at [1315, 193] on h3 "¡Has recibido nuevas solicitudes!" at bounding box center [1316, 191] width 245 height 14
click at [1315, 193] on div "Notificaciones Notificaciones No leídas Todas ¡Felicidades! Tu cotización ha si…" at bounding box center [878, 401] width 1381 height 699
